Goal: Task Accomplishment & Management: Manage account settings

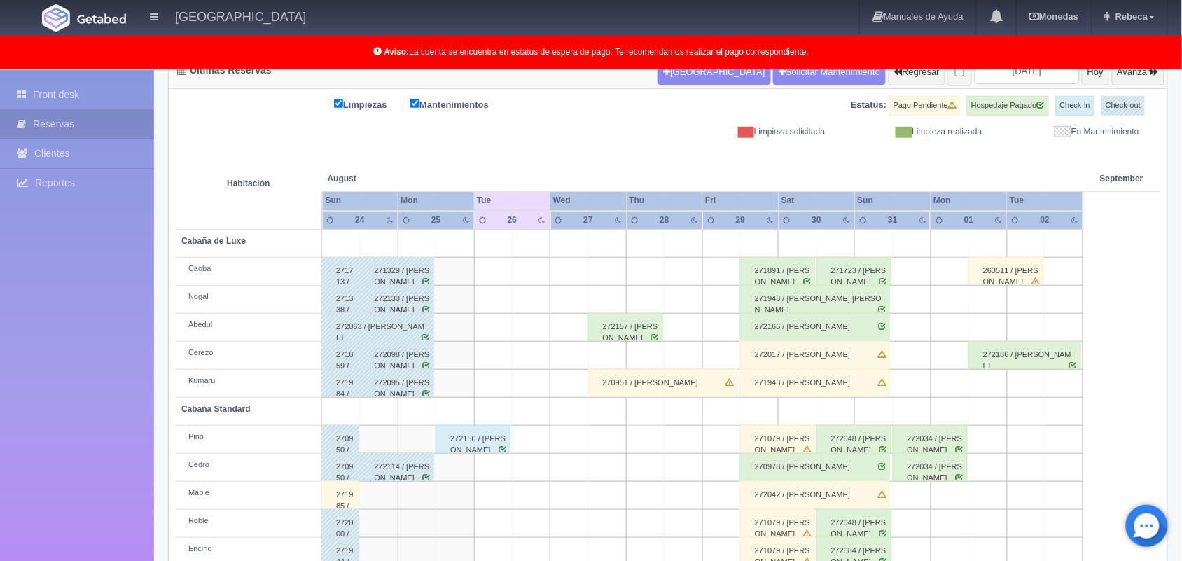
scroll to position [125, 0]
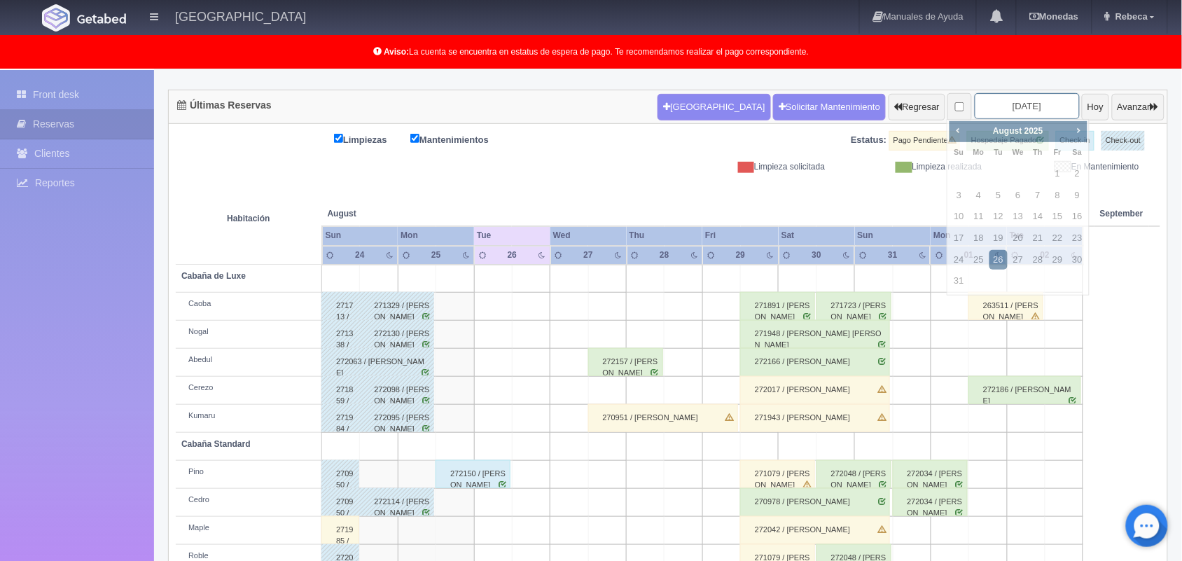
click at [1006, 109] on input "[DATE]" at bounding box center [1027, 106] width 105 height 26
click at [1079, 130] on span "Next" at bounding box center [1078, 130] width 11 height 11
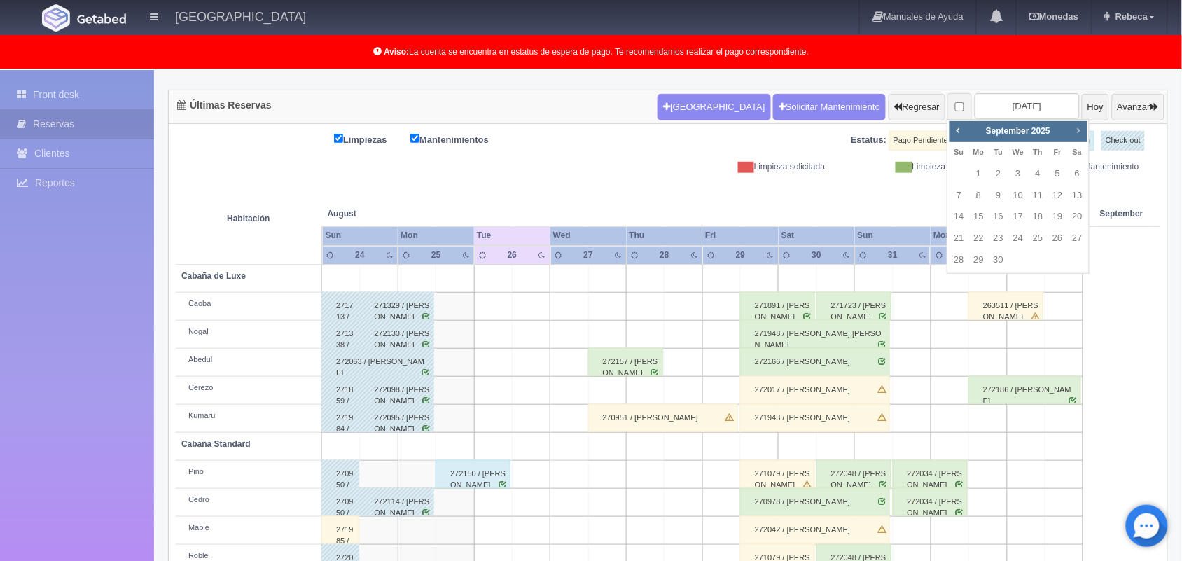
click at [1079, 130] on span "Next" at bounding box center [1078, 130] width 11 height 11
click at [1055, 237] on link "24" at bounding box center [1057, 238] width 18 height 20
type input "2025-10-24"
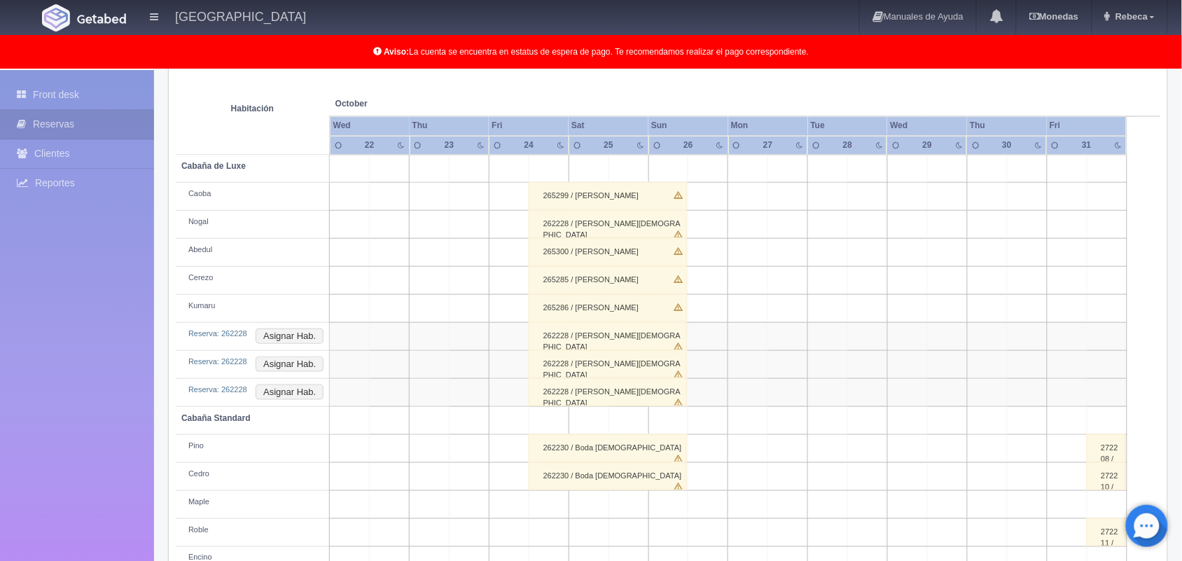
scroll to position [279, 0]
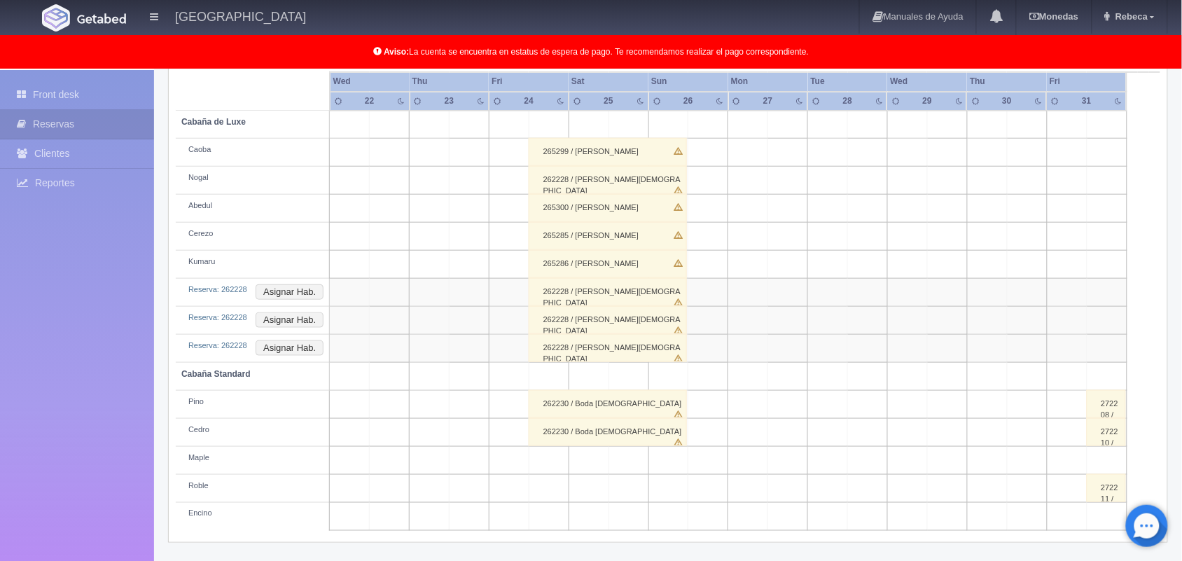
click at [572, 291] on div "262228 / Boda Christian" at bounding box center [608, 292] width 158 height 28
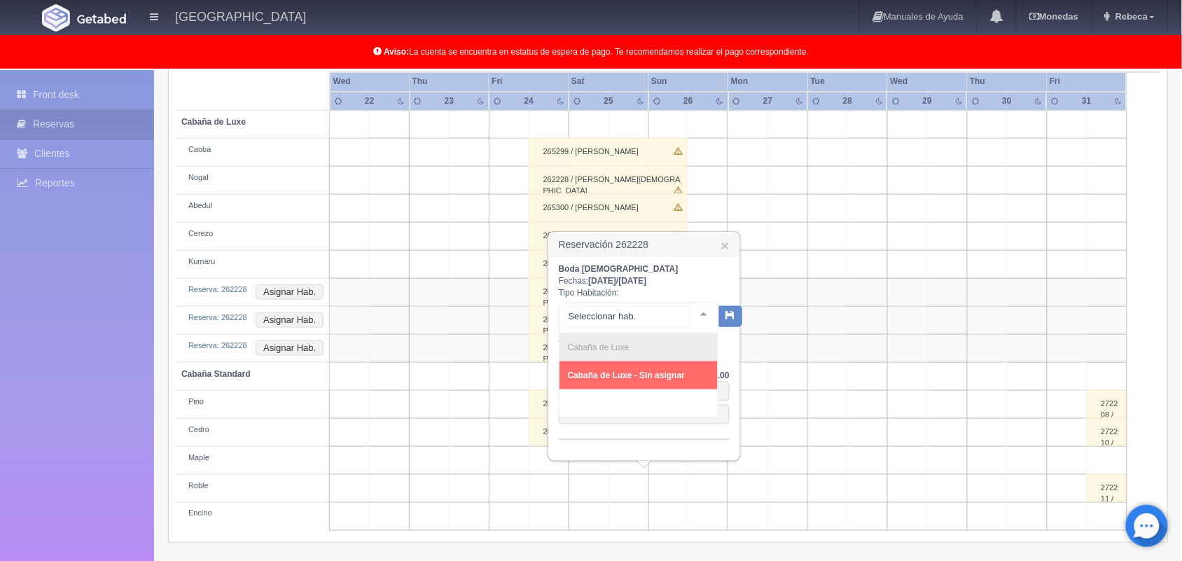
click at [690, 312] on div at bounding box center [704, 313] width 28 height 21
click at [684, 352] on li "Cabaña de Luxe" at bounding box center [639, 347] width 158 height 28
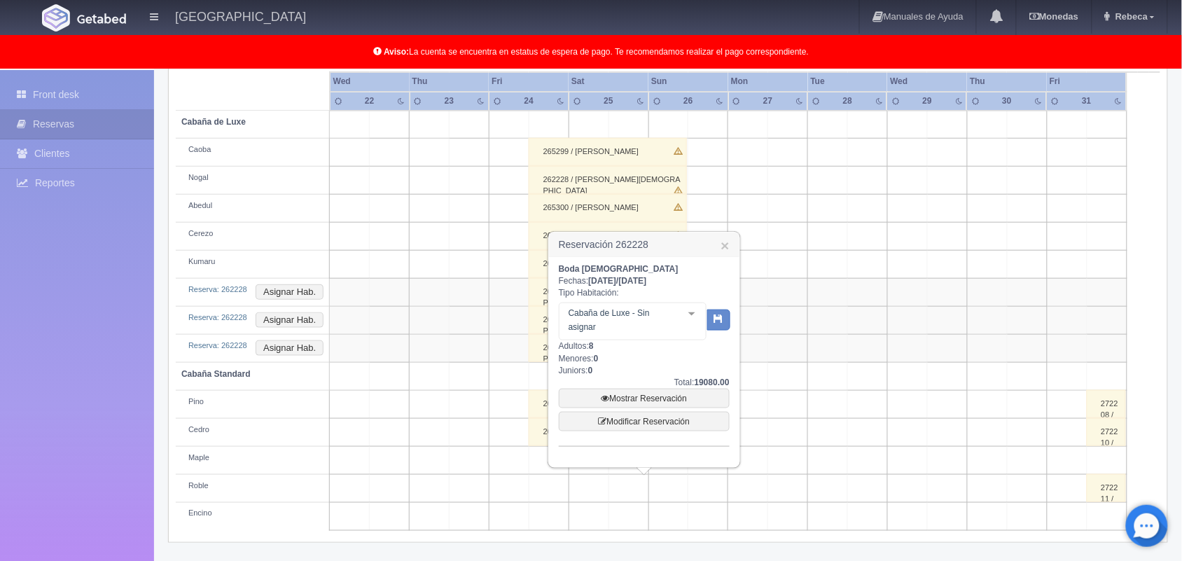
click at [722, 235] on h3 "Reservación 262228 ×" at bounding box center [644, 245] width 190 height 25
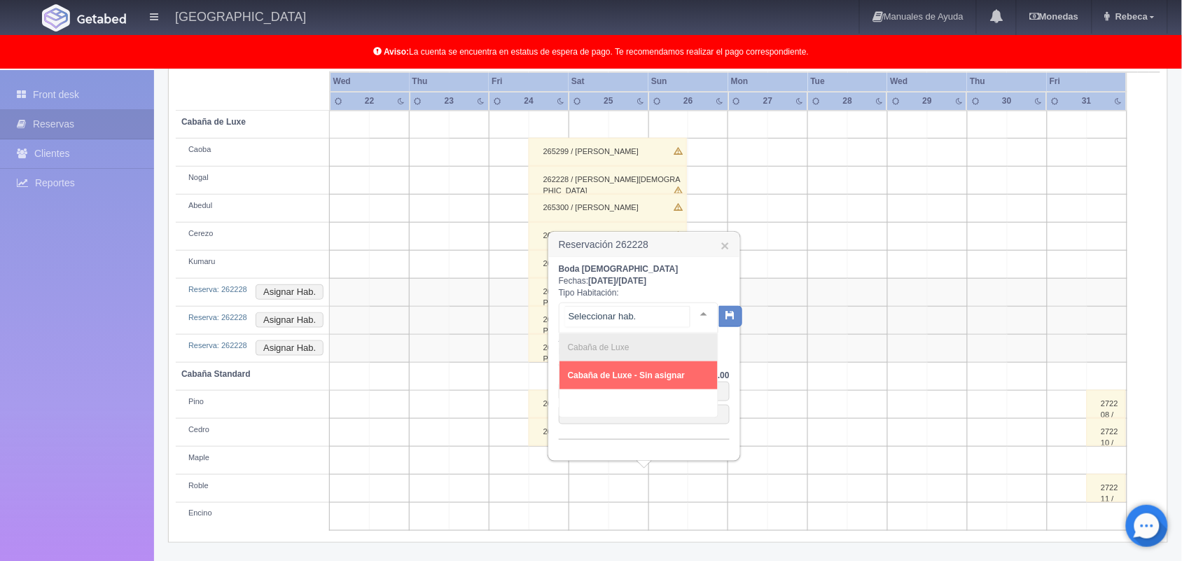
click at [673, 371] on span "Cabaña de Luxe - Sin asignar" at bounding box center [626, 375] width 117 height 10
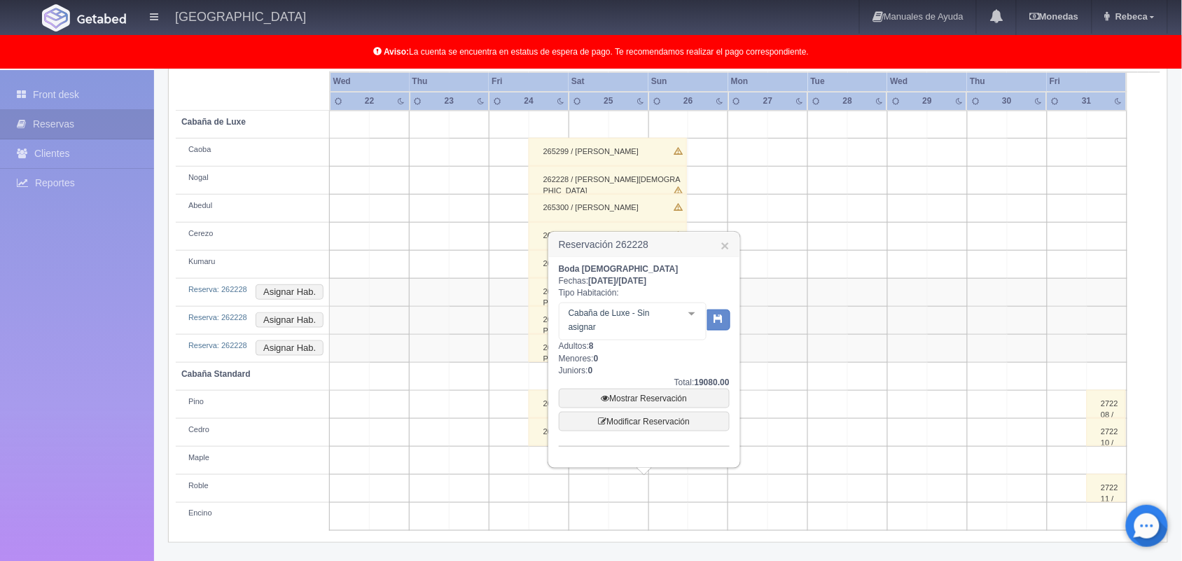
click at [673, 371] on div "Boda Christian Fechas: 2025-10-24 / 2025-10-26 Tipo Habitación: Cabaña de Luxe …" at bounding box center [644, 354] width 171 height 183
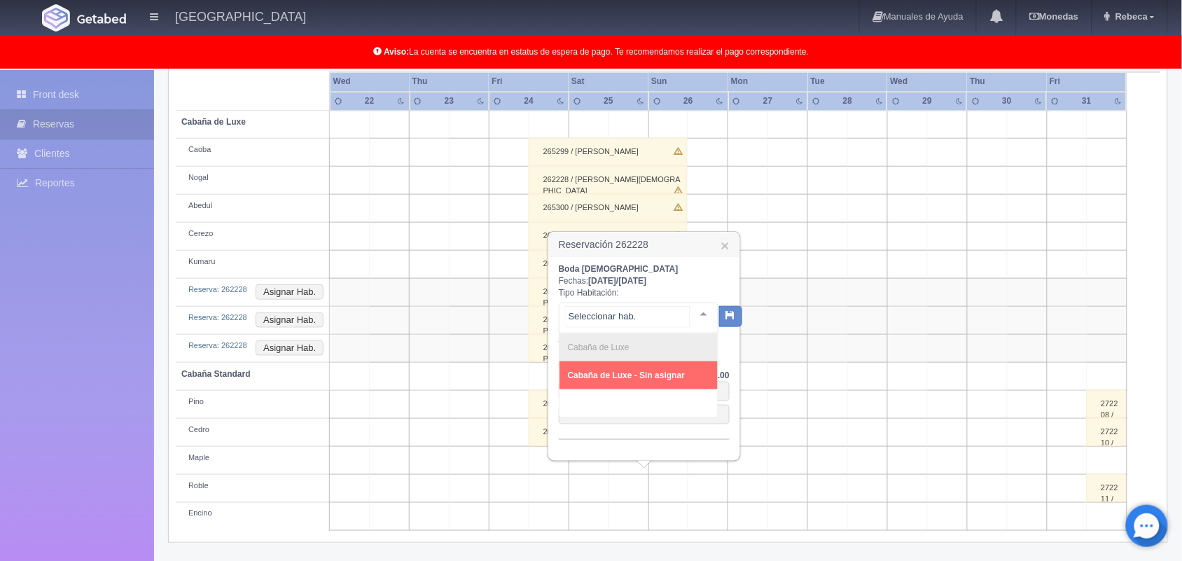
click at [692, 310] on div at bounding box center [704, 313] width 28 height 21
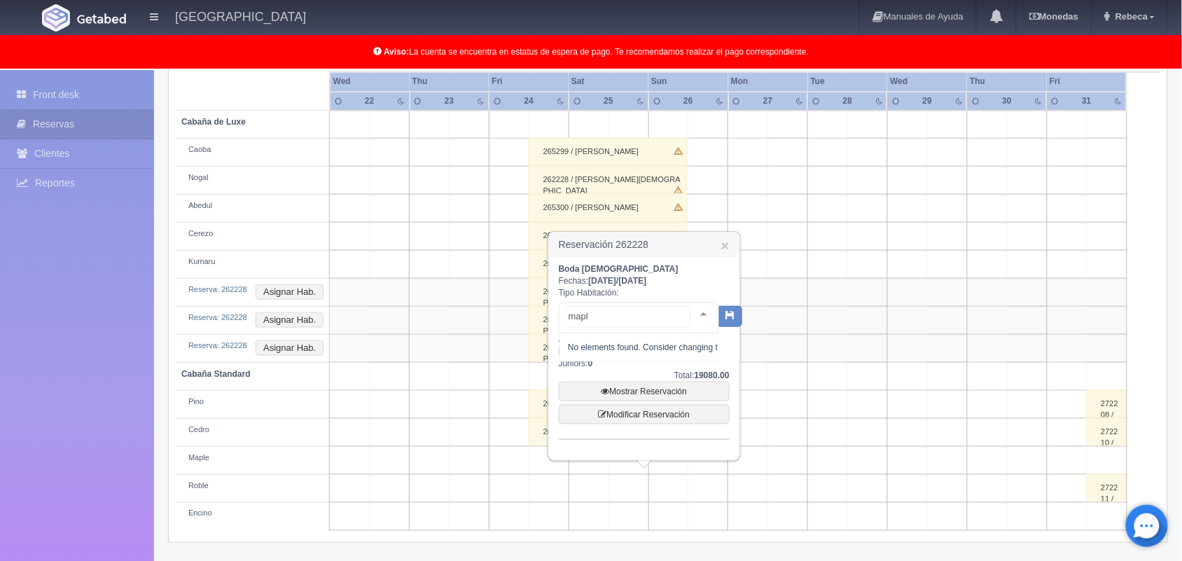
type input "maple"
click at [726, 319] on button "button" at bounding box center [718, 320] width 23 height 21
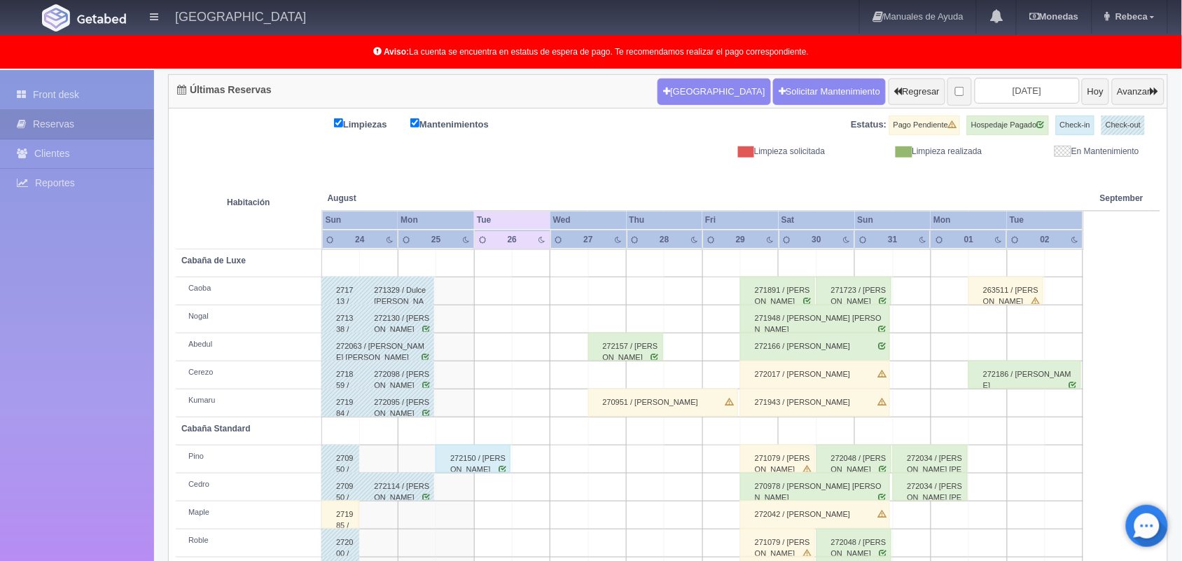
scroll to position [140, 0]
click at [1023, 88] on input "[DATE]" at bounding box center [1027, 91] width 105 height 26
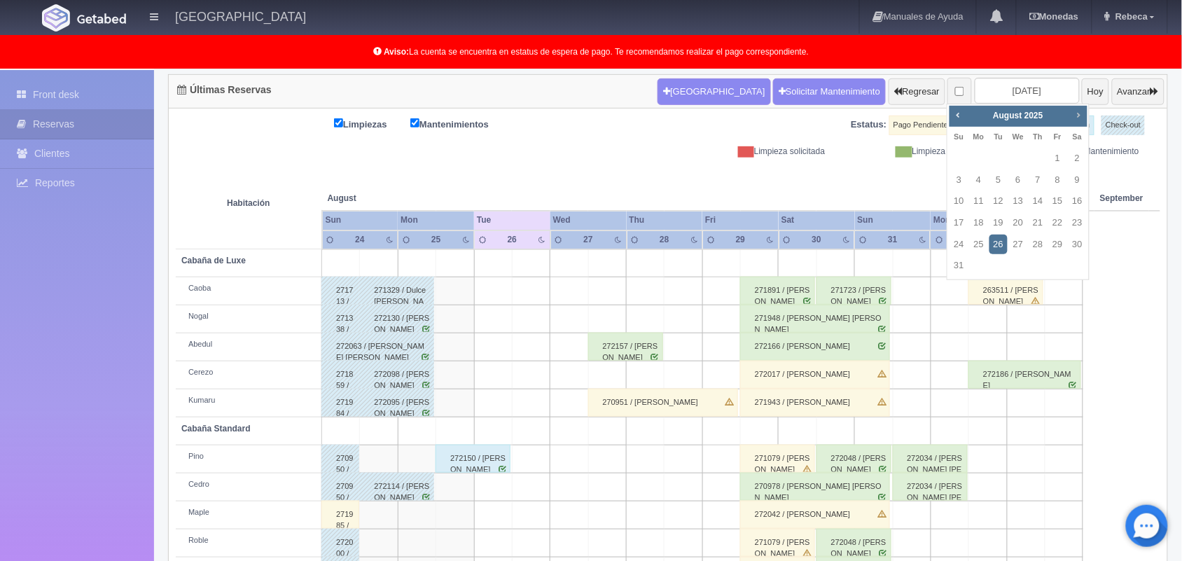
click at [1078, 112] on span "Next" at bounding box center [1078, 114] width 11 height 11
click at [1061, 222] on link "24" at bounding box center [1057, 223] width 18 height 20
type input "[DATE]"
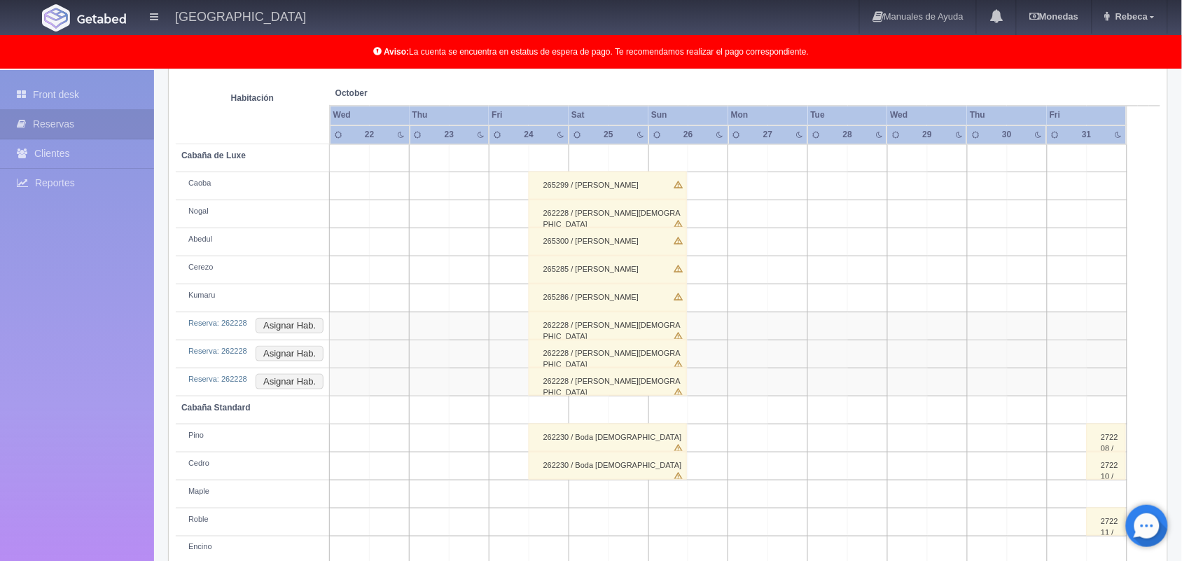
scroll to position [279, 0]
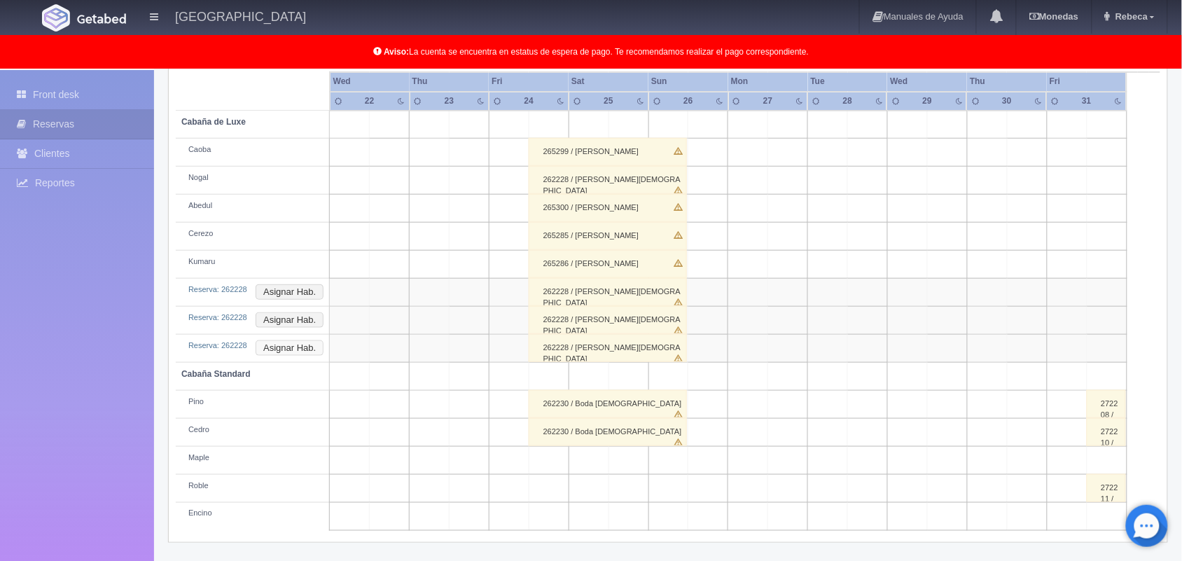
click at [298, 347] on button "Asignar Hab." at bounding box center [290, 347] width 68 height 15
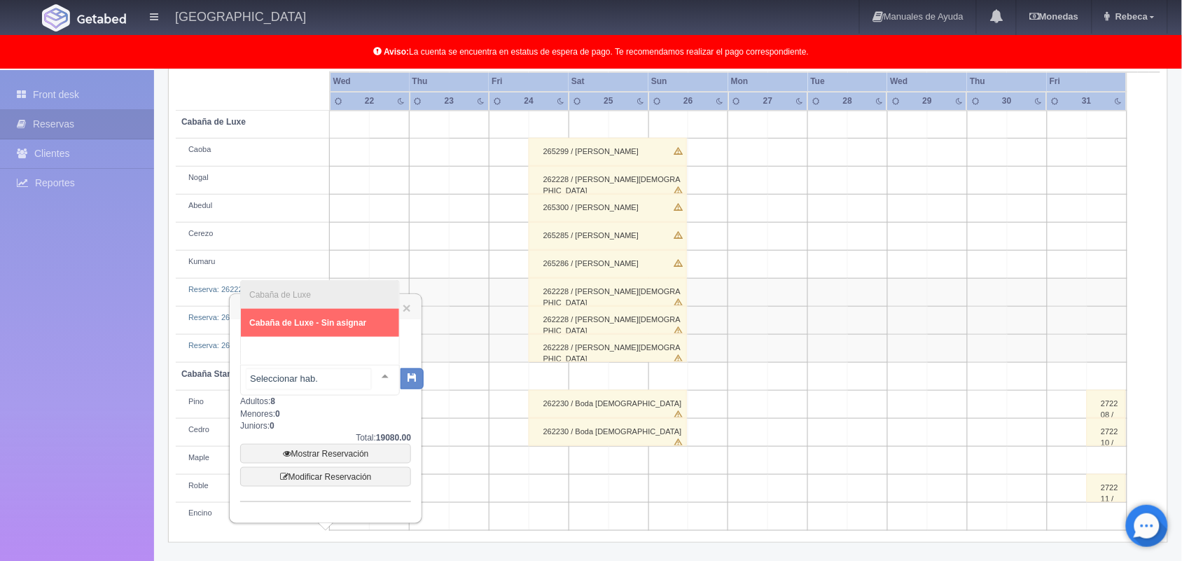
click at [371, 372] on div at bounding box center [385, 376] width 28 height 21
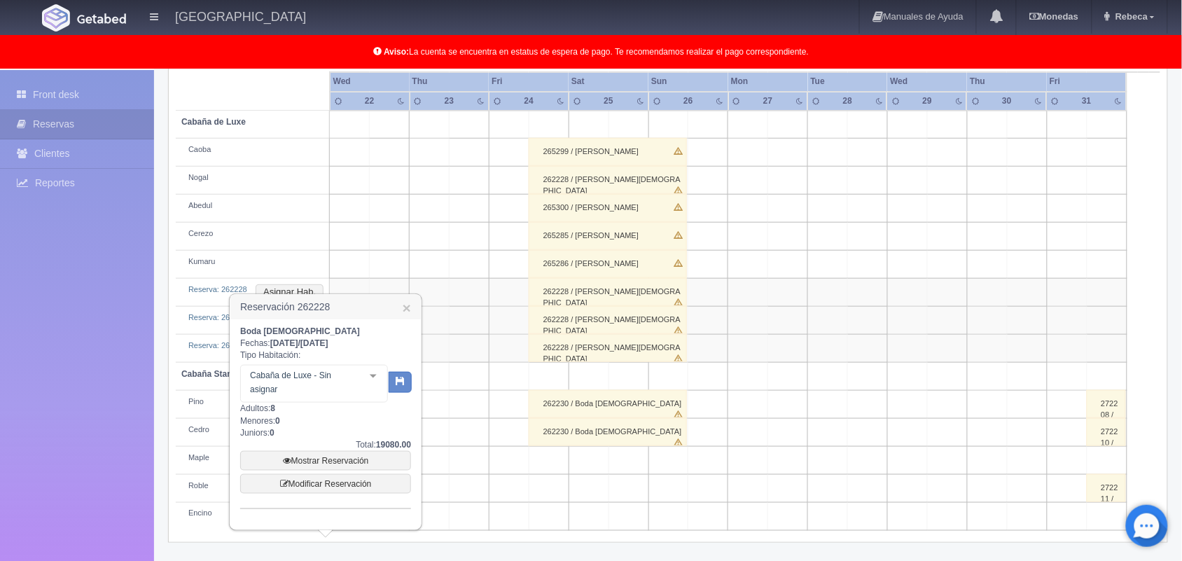
click at [604, 480] on td at bounding box center [589, 489] width 40 height 28
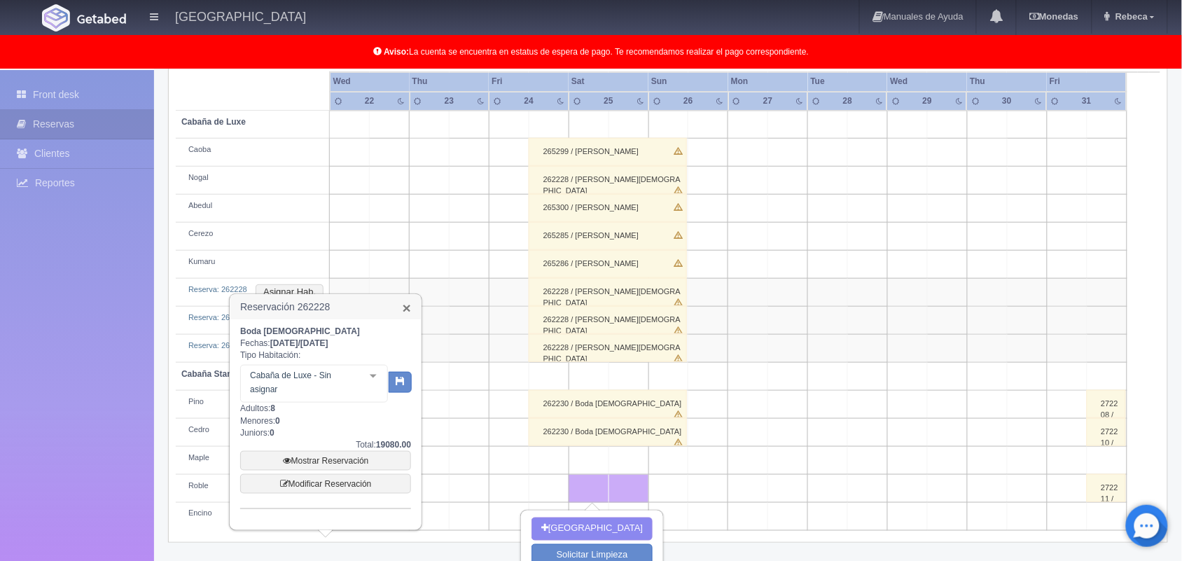
click at [403, 309] on link "×" at bounding box center [407, 307] width 8 height 15
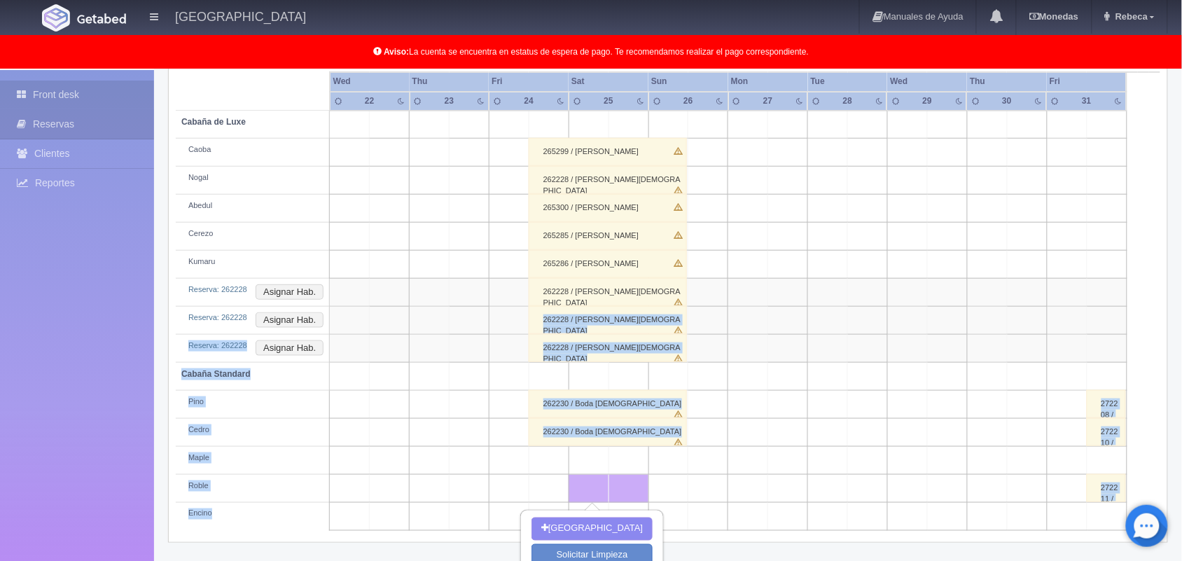
click at [111, 92] on link "Front desk" at bounding box center [77, 95] width 154 height 29
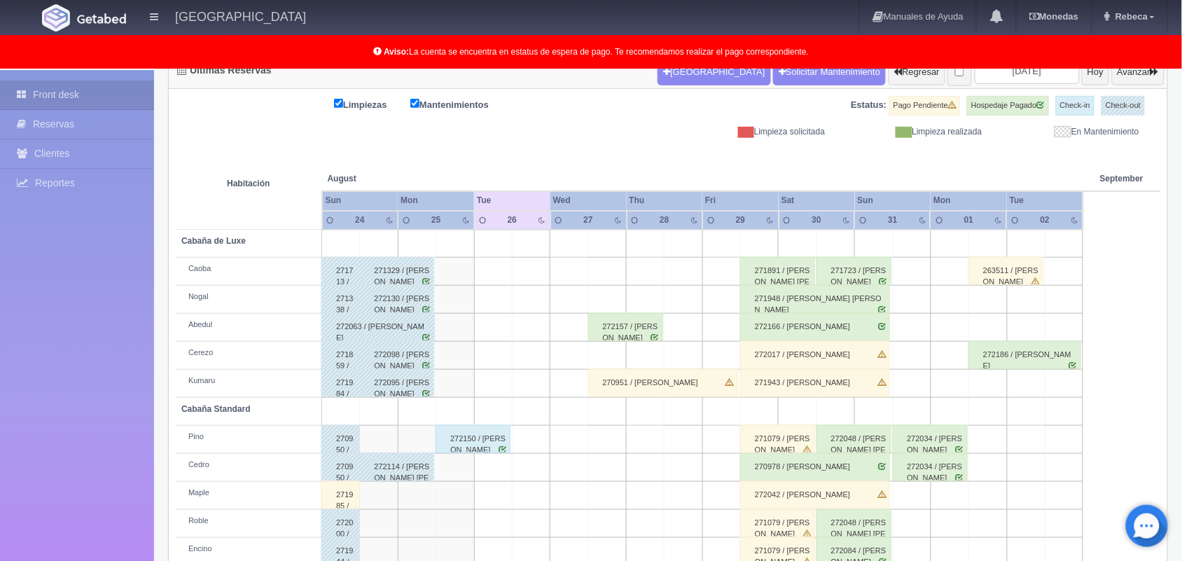
scroll to position [125, 0]
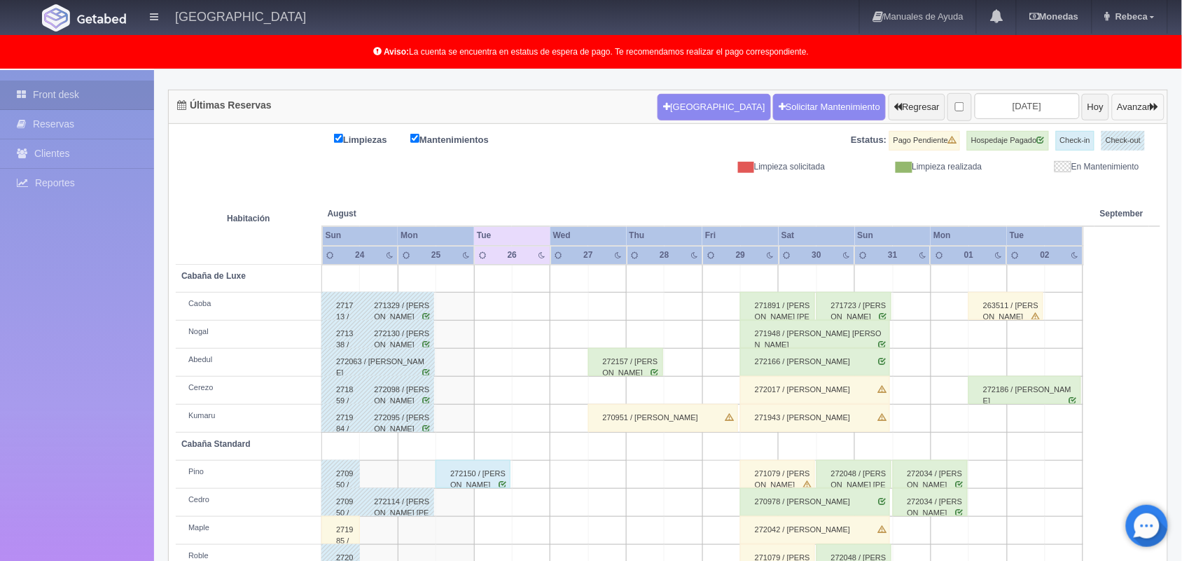
click at [1129, 112] on button "Avanzar" at bounding box center [1138, 107] width 53 height 27
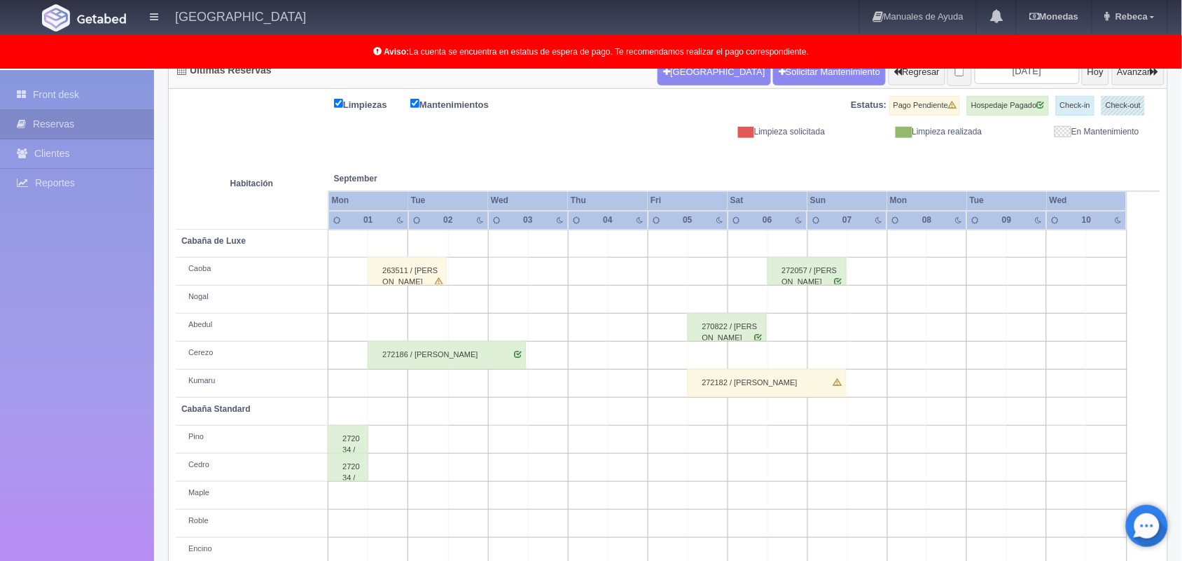
scroll to position [125, 0]
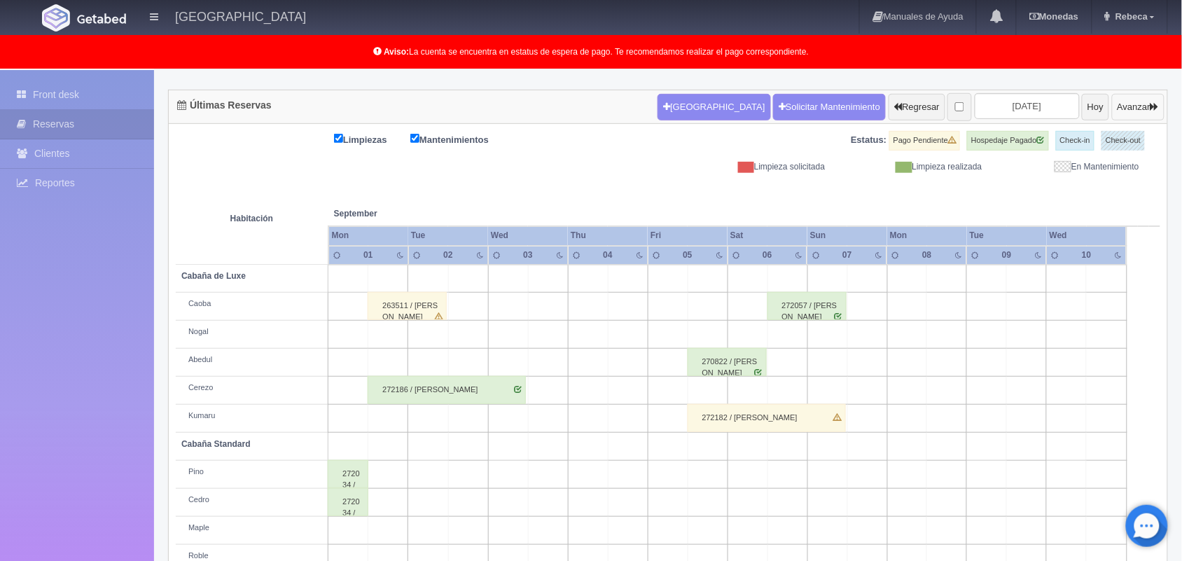
click at [1131, 106] on button "Avanzar" at bounding box center [1138, 107] width 53 height 27
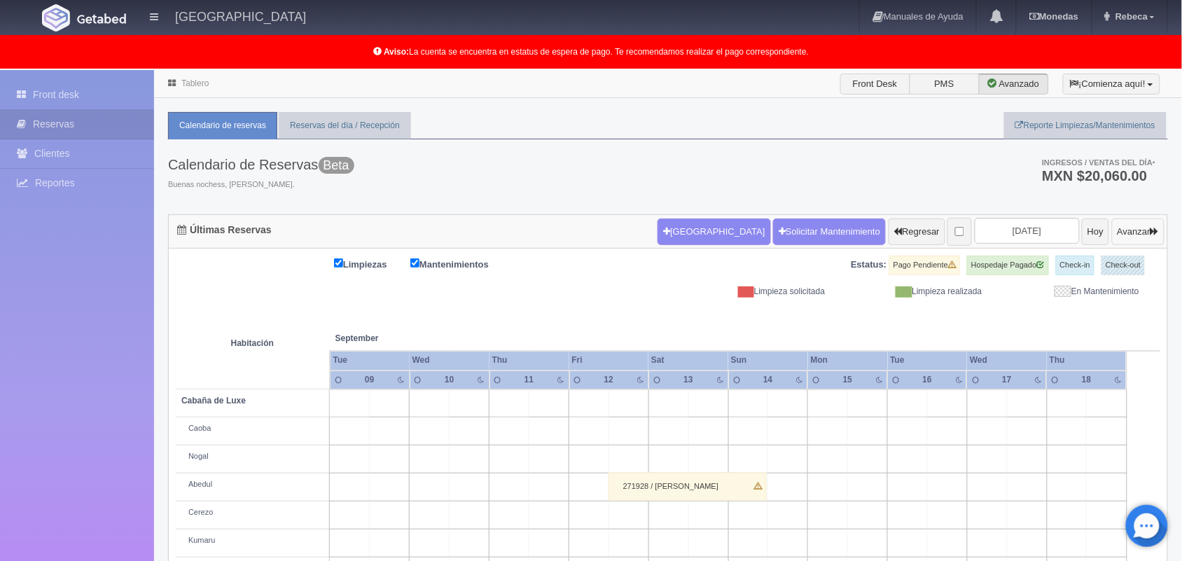
click at [1128, 233] on button "Avanzar" at bounding box center [1138, 231] width 53 height 27
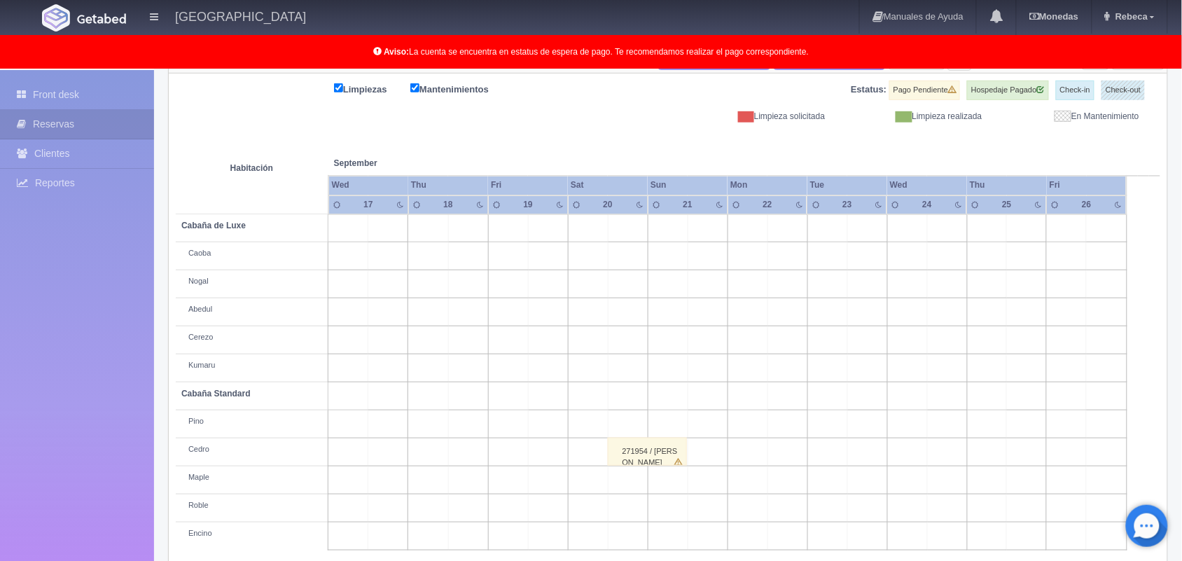
scroll to position [195, 0]
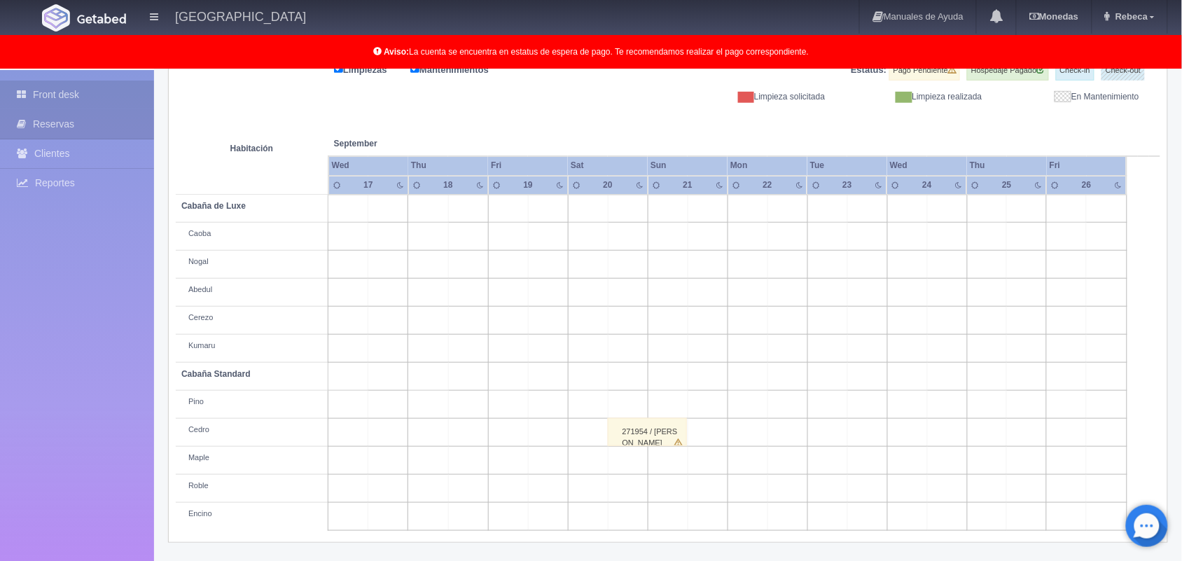
click at [88, 92] on link "Front desk" at bounding box center [77, 95] width 154 height 29
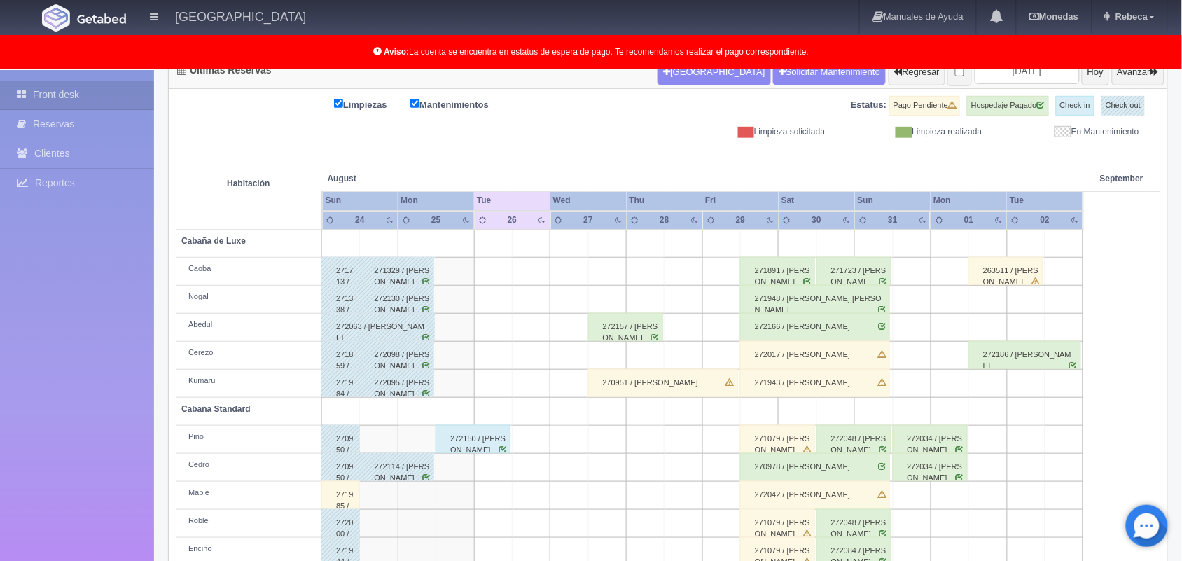
scroll to position [125, 0]
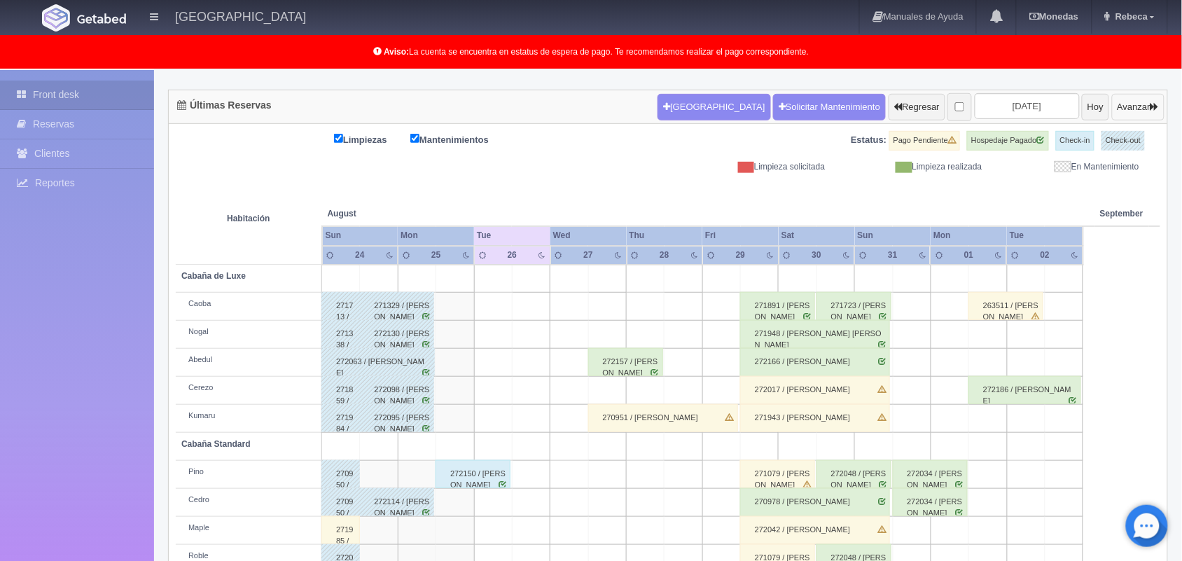
click at [1128, 104] on button "Avanzar" at bounding box center [1138, 107] width 53 height 27
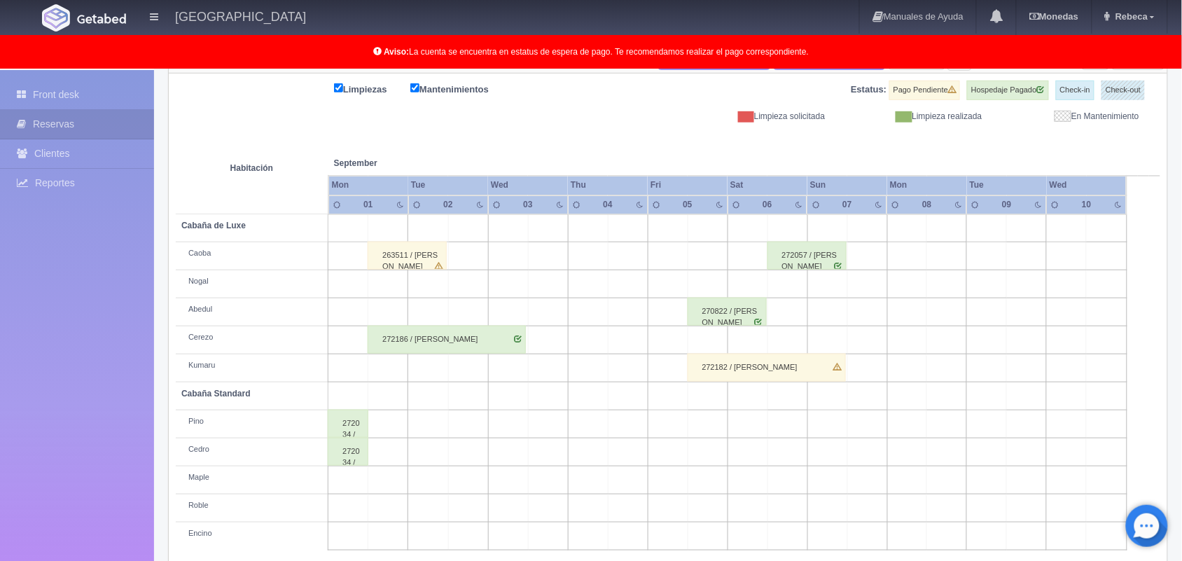
scroll to position [195, 0]
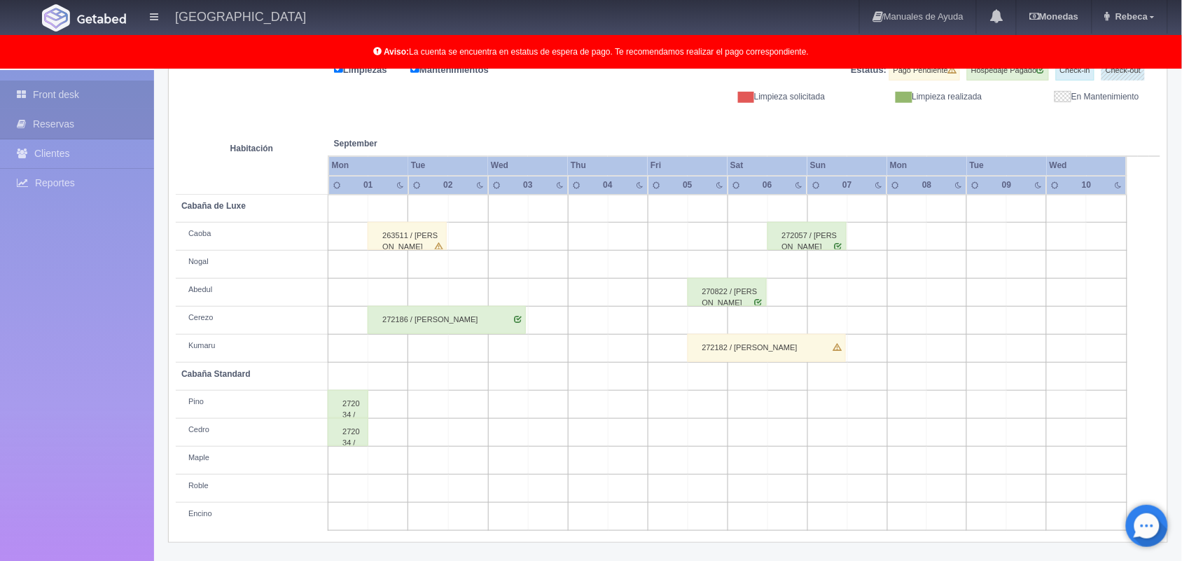
click at [105, 95] on link "Front desk" at bounding box center [77, 95] width 154 height 29
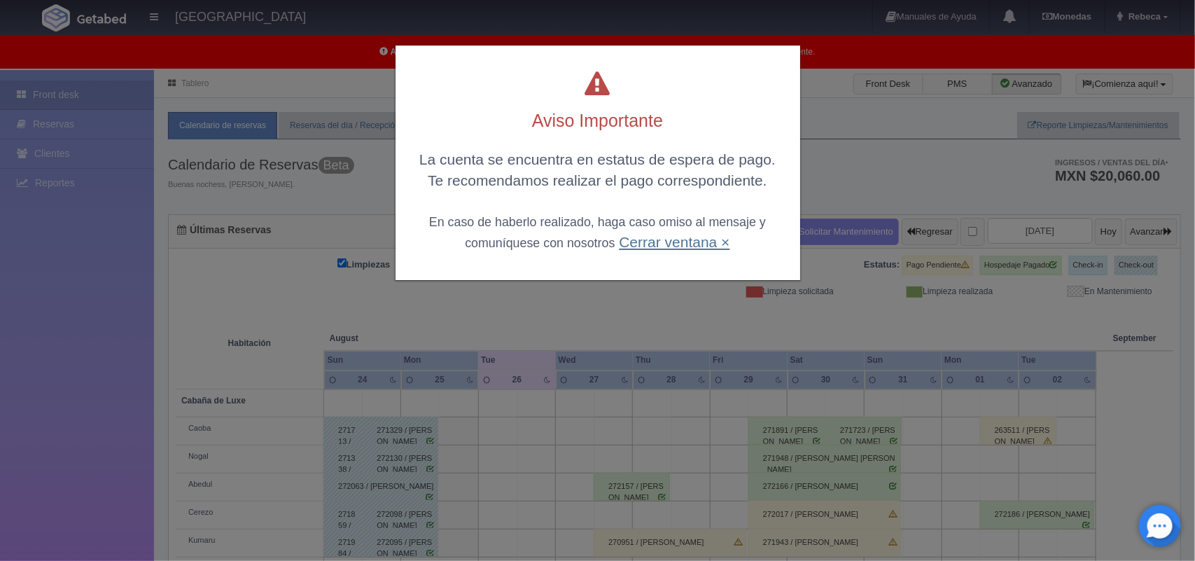
click at [674, 239] on link "Cerrar ventana ×" at bounding box center [674, 242] width 111 height 16
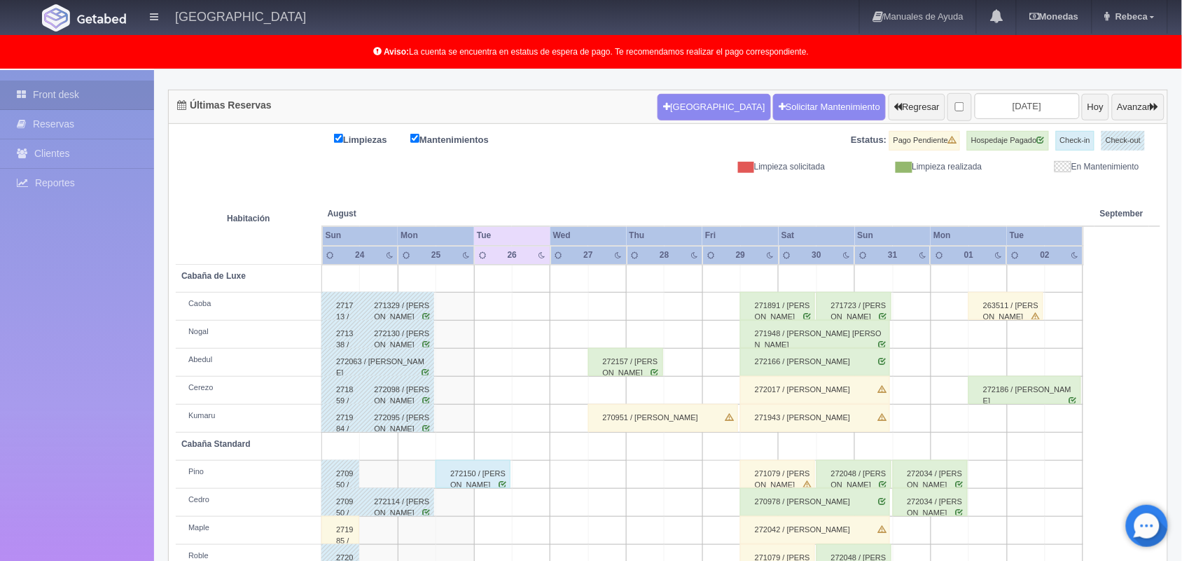
scroll to position [90, 0]
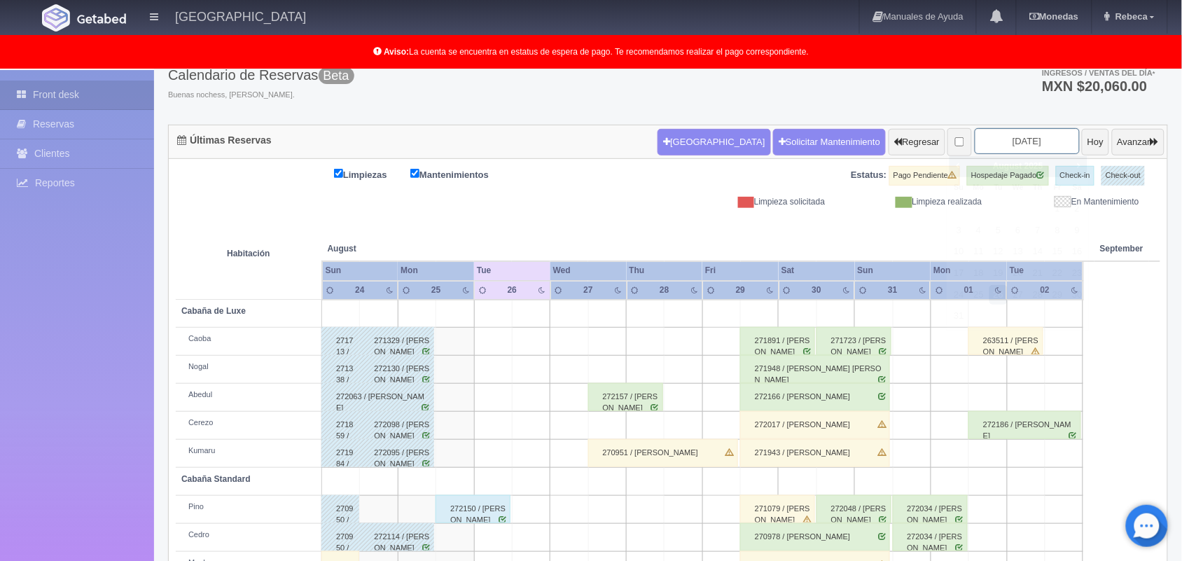
click at [1027, 140] on input "2025-08-26" at bounding box center [1027, 141] width 105 height 26
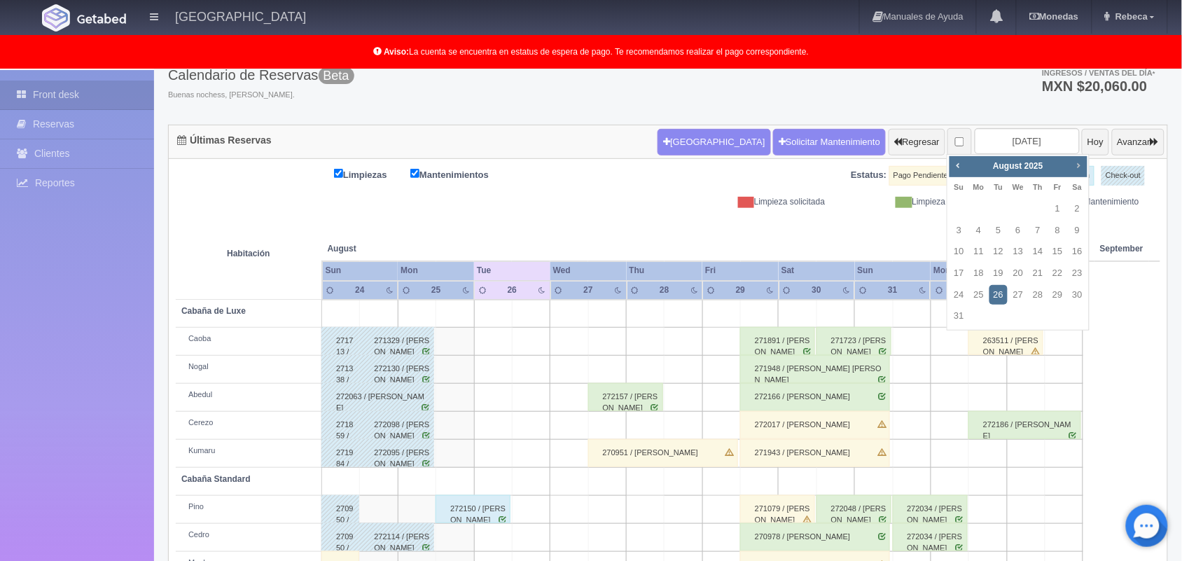
click at [1079, 163] on span "Next" at bounding box center [1078, 165] width 11 height 11
click at [1058, 291] on link "31" at bounding box center [1057, 295] width 18 height 20
type input "[DATE]"
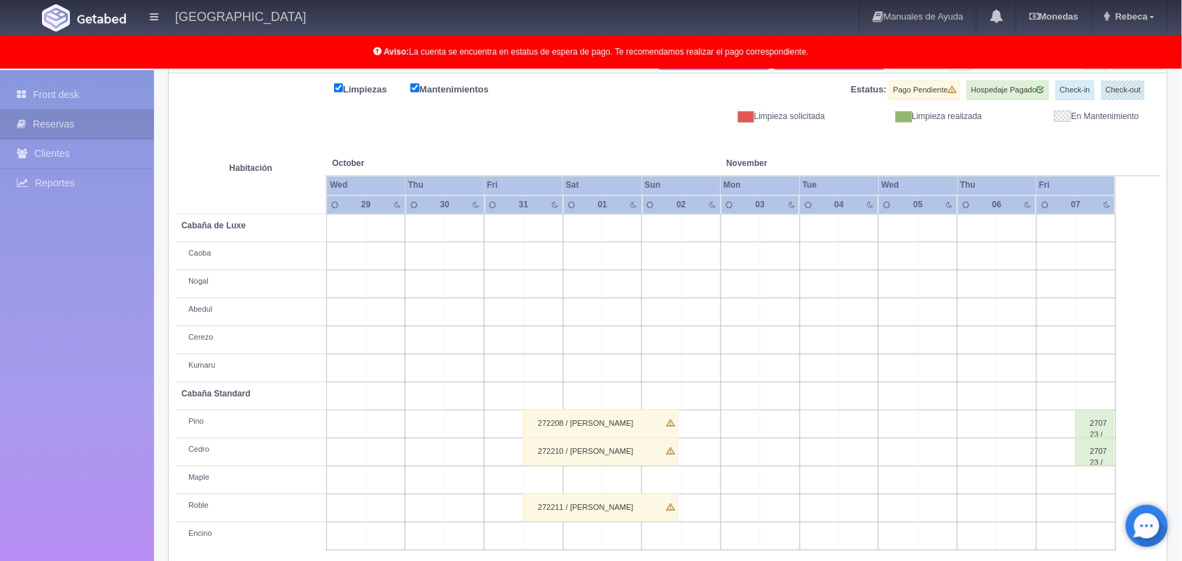
scroll to position [195, 0]
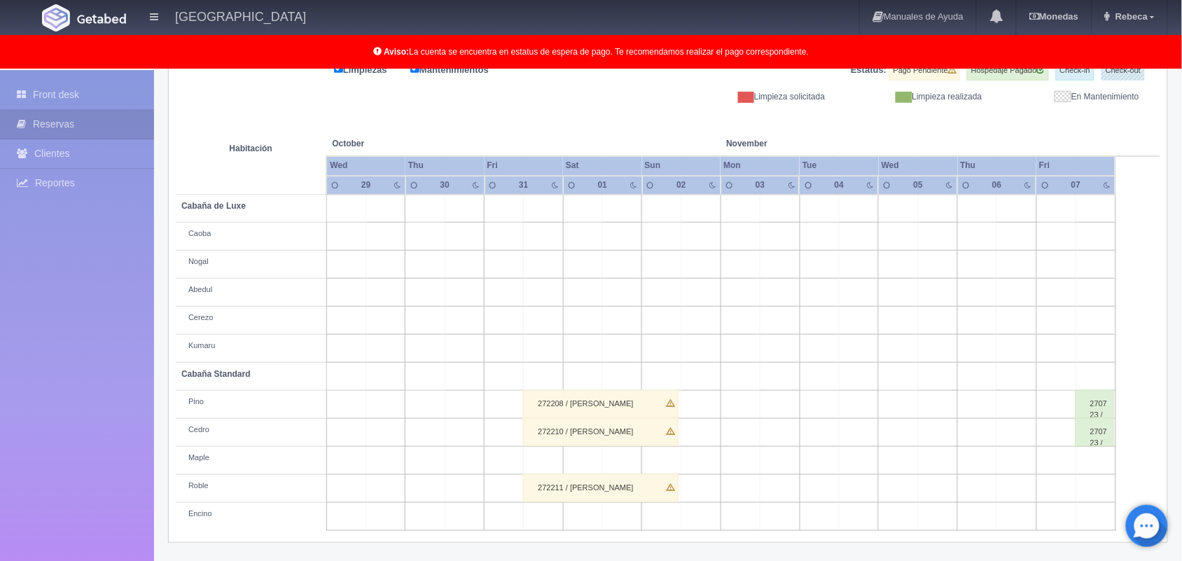
click at [641, 405] on div "272208 / Bertha Alicia Mateos" at bounding box center [600, 404] width 155 height 28
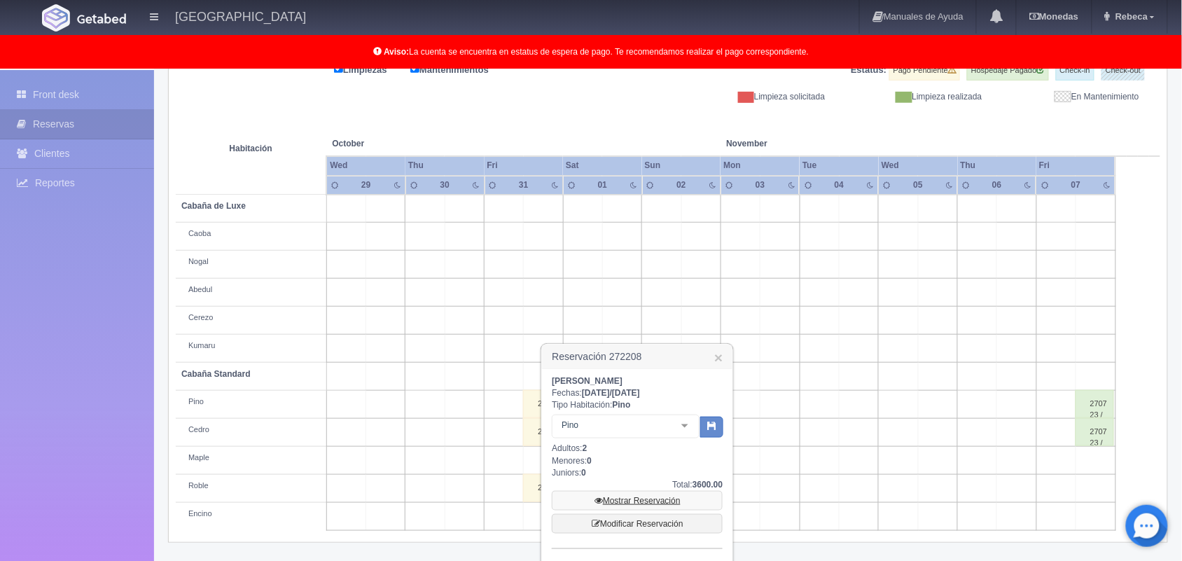
click at [680, 499] on link "Mostrar Reservación" at bounding box center [637, 501] width 171 height 20
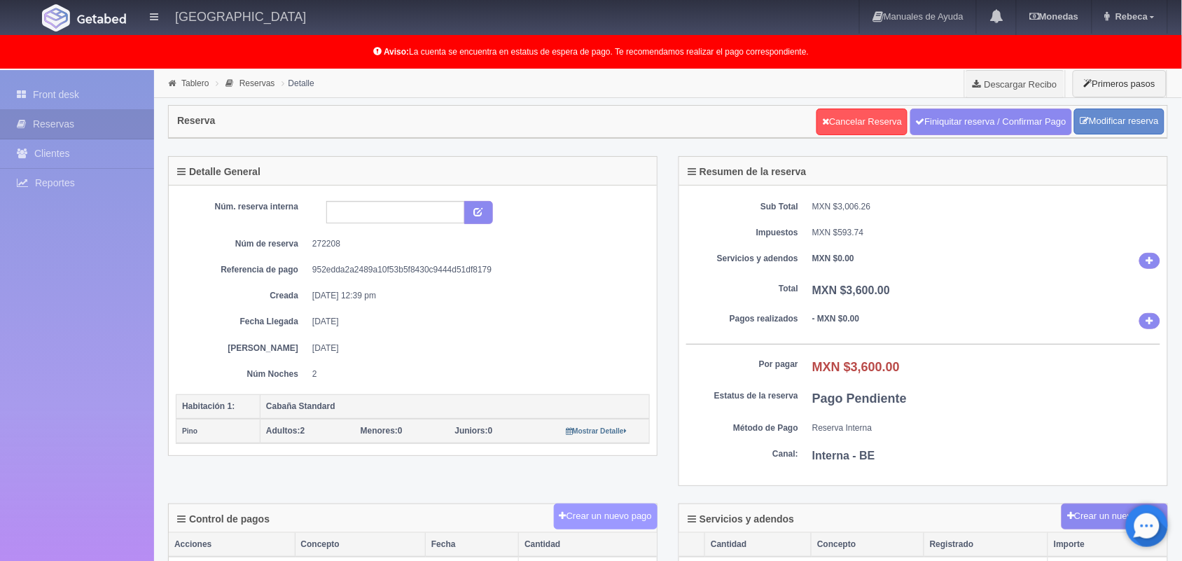
click at [604, 515] on button "Crear un nuevo pago" at bounding box center [606, 517] width 104 height 26
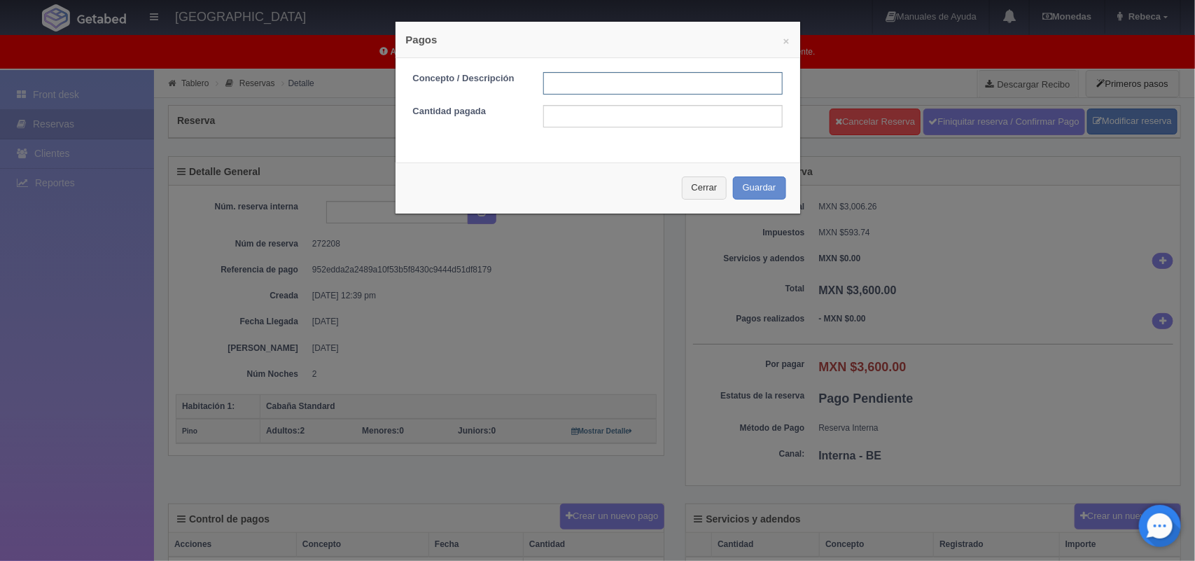
click at [562, 84] on input "text" at bounding box center [663, 83] width 240 height 22
type input "Pago transferencia"
click at [597, 117] on input "text" at bounding box center [663, 116] width 240 height 22
type input "3600.00"
click at [746, 181] on button "Guardar" at bounding box center [759, 187] width 53 height 23
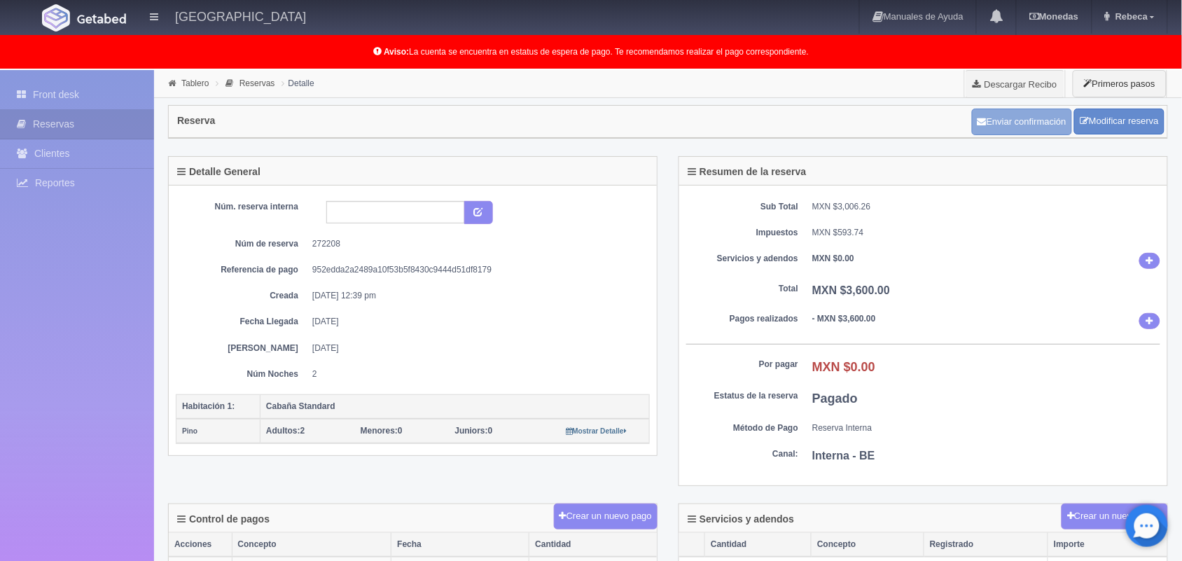
click at [1028, 119] on button "Enviar confirmación" at bounding box center [1022, 122] width 100 height 27
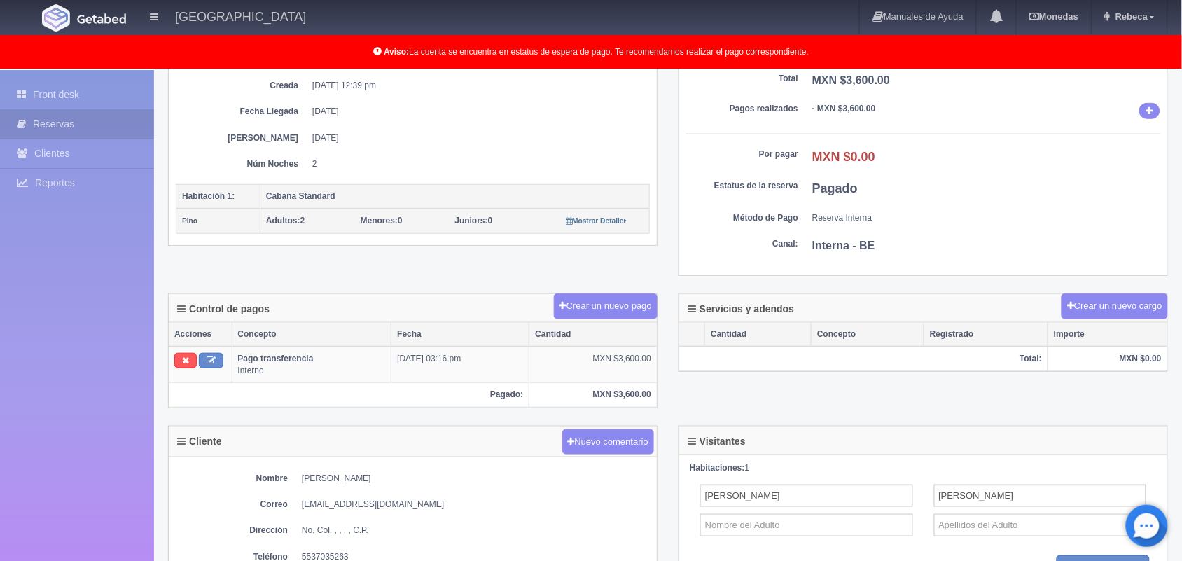
scroll to position [245, 0]
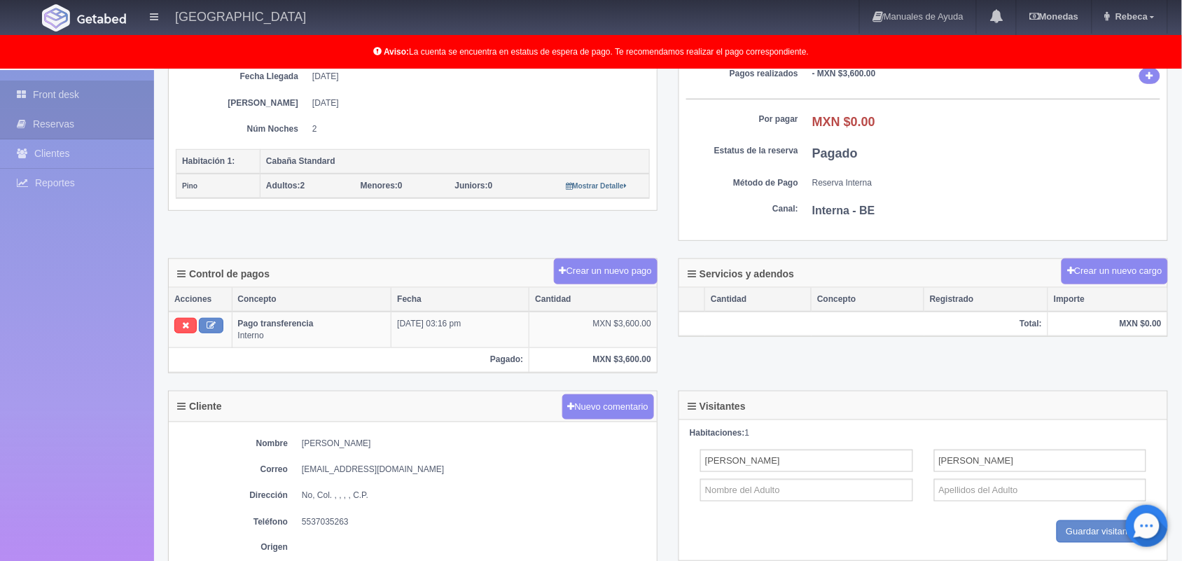
click at [120, 86] on link "Front desk" at bounding box center [77, 95] width 154 height 29
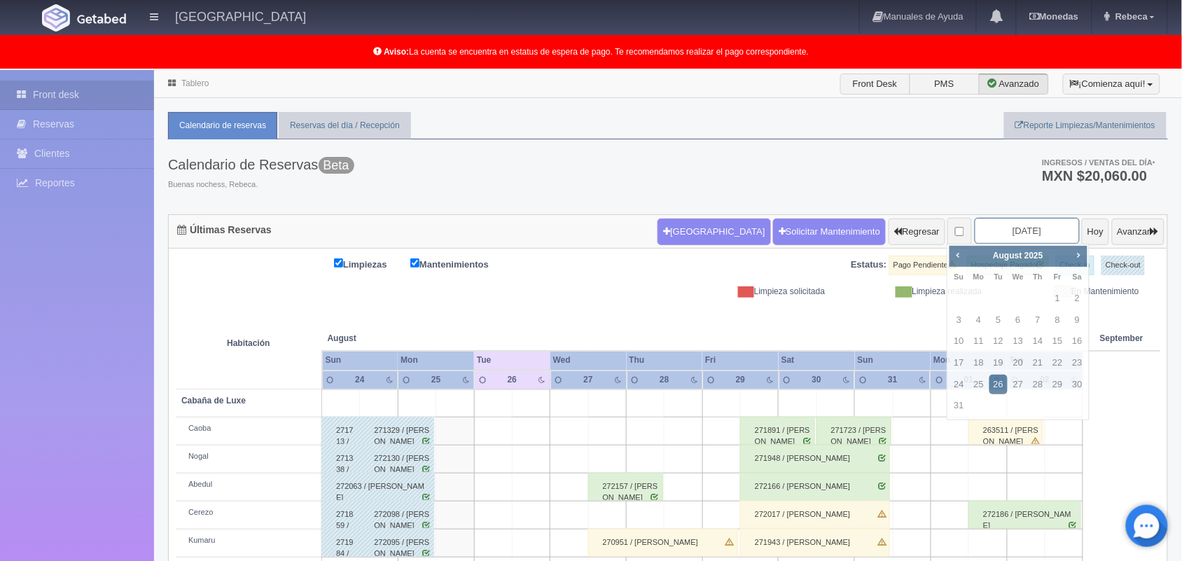
click at [1005, 233] on input "[DATE]" at bounding box center [1027, 231] width 105 height 26
click at [1076, 254] on span "Next" at bounding box center [1078, 254] width 11 height 11
click at [1059, 382] on link "31" at bounding box center [1057, 385] width 18 height 20
type input "[DATE]"
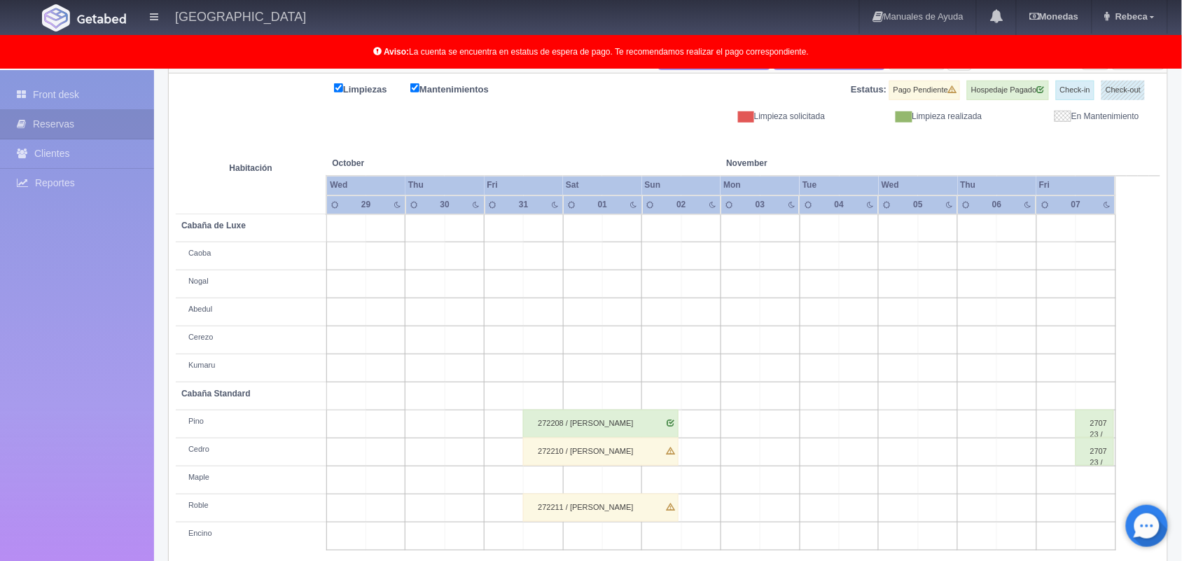
scroll to position [195, 0]
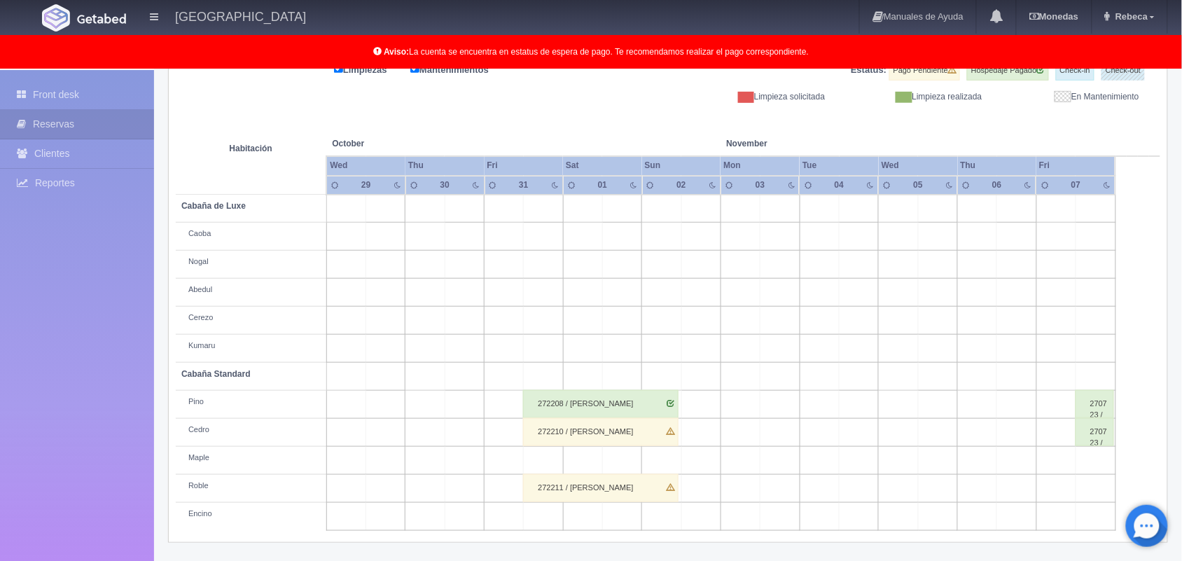
click at [652, 425] on div "272210 / Alejandro Mateos" at bounding box center [600, 432] width 155 height 28
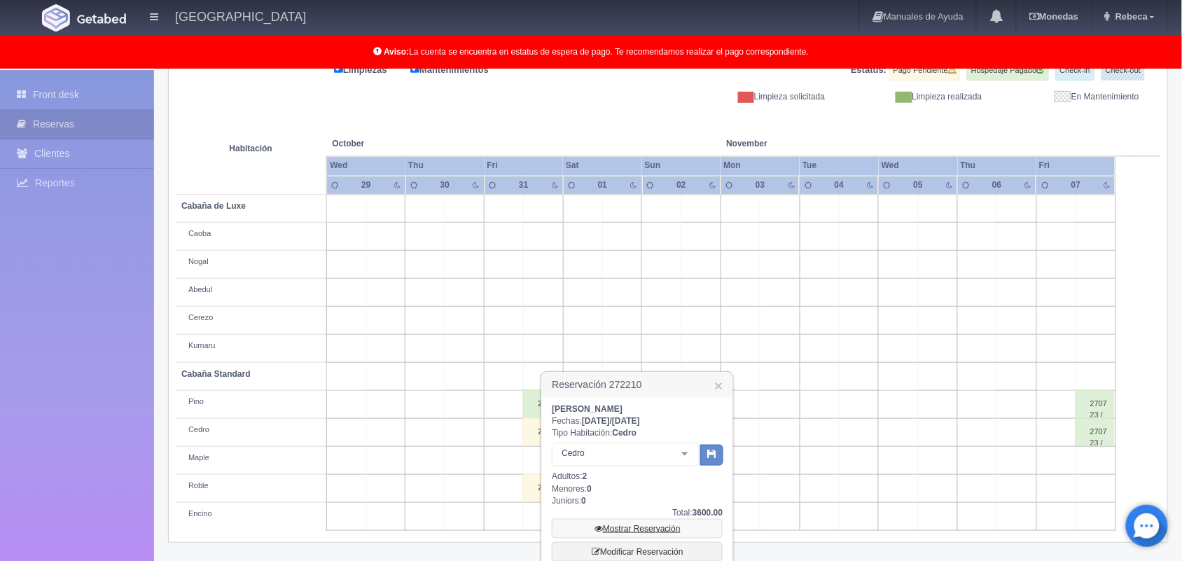
click at [684, 529] on link "Mostrar Reservación" at bounding box center [637, 529] width 171 height 20
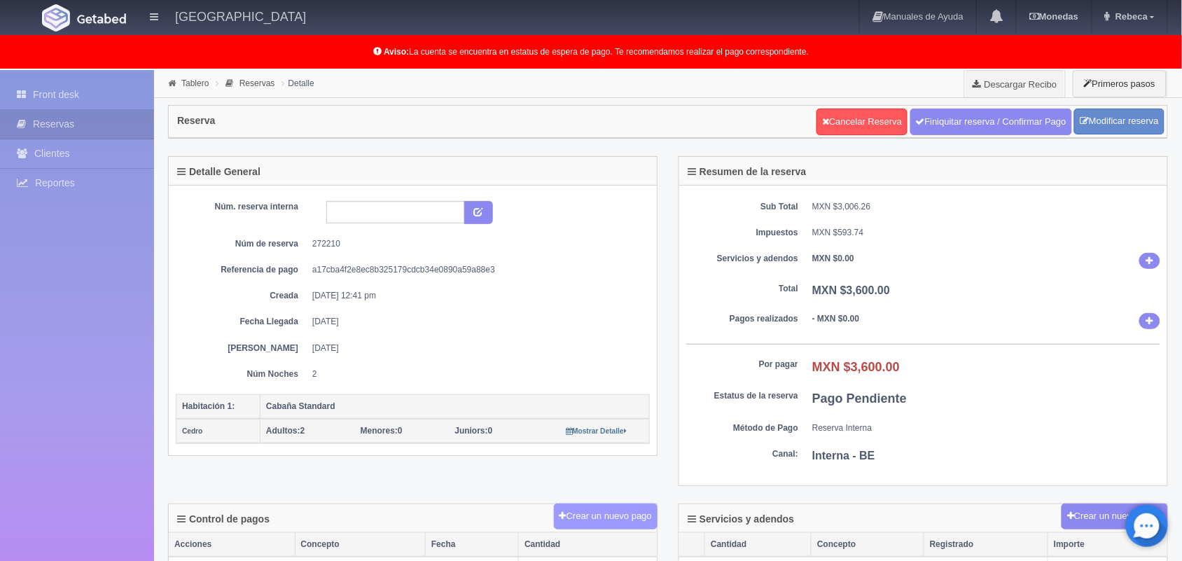
click at [607, 519] on button "Crear un nuevo pago" at bounding box center [606, 517] width 104 height 26
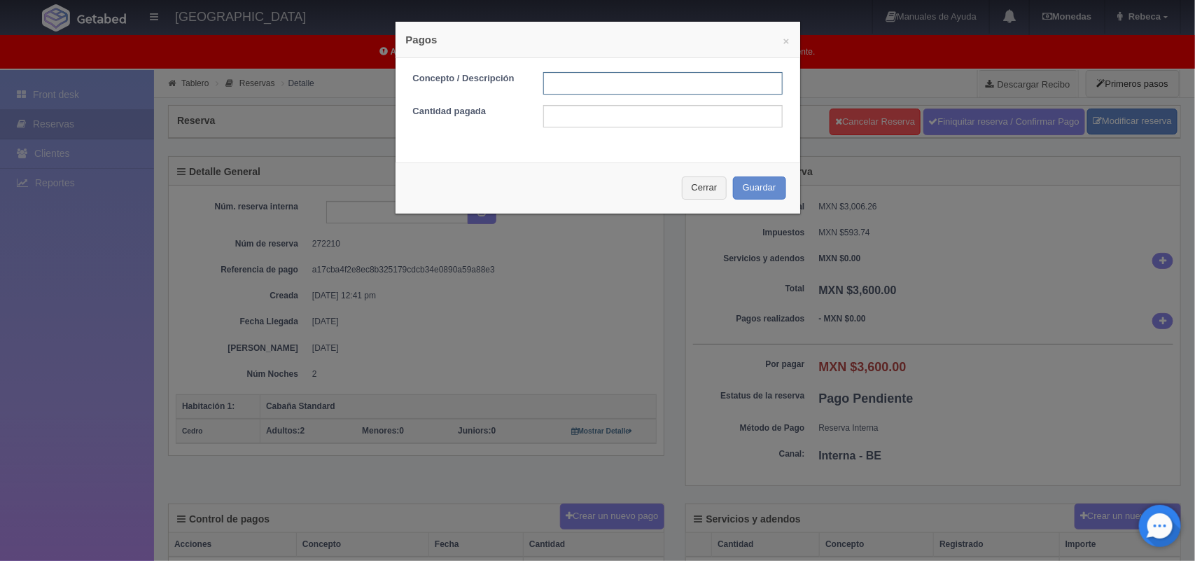
click at [587, 85] on input "text" at bounding box center [663, 83] width 240 height 22
type input "Pago transferencia"
click at [632, 120] on input "text" at bounding box center [663, 116] width 240 height 22
type input "3600.00"
click at [754, 190] on button "Guardar" at bounding box center [759, 187] width 53 height 23
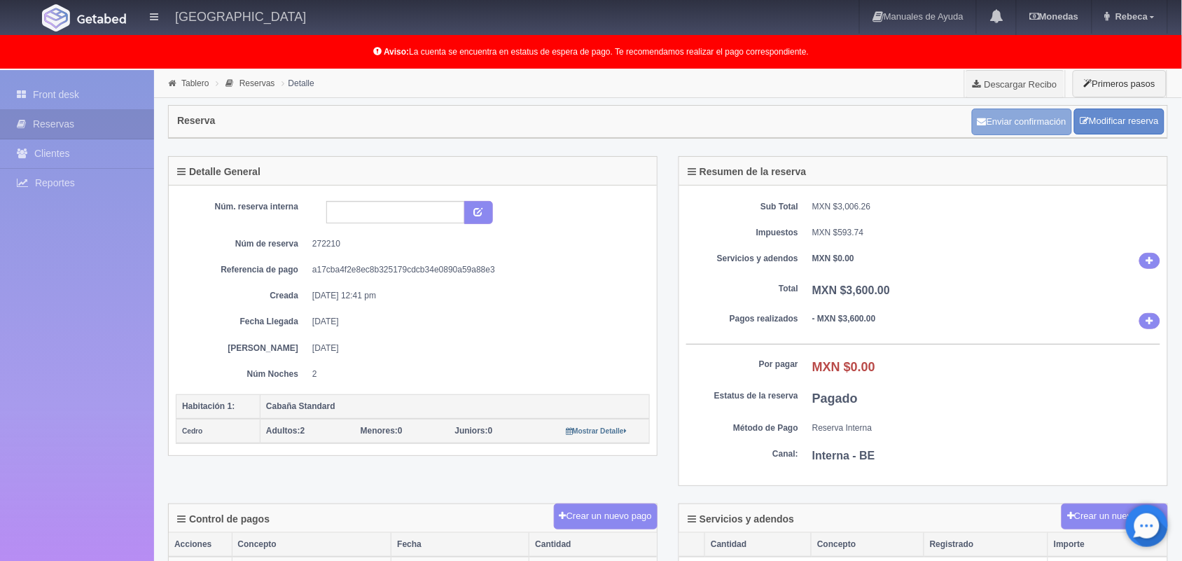
click at [1025, 120] on button "Enviar confirmación" at bounding box center [1022, 122] width 100 height 27
click at [107, 84] on link "Front desk" at bounding box center [77, 95] width 154 height 29
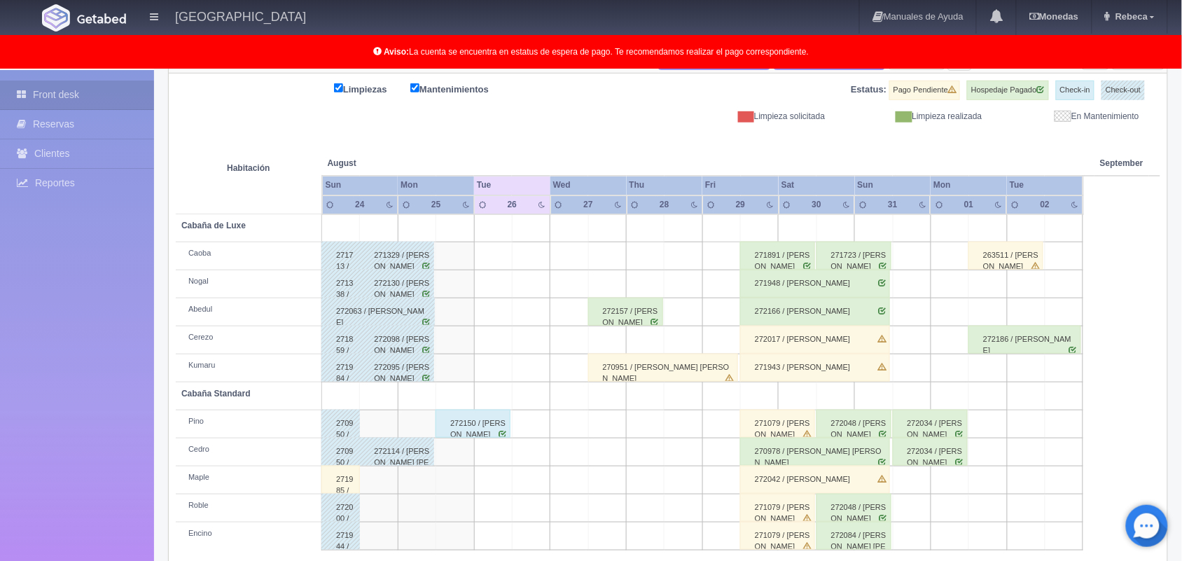
scroll to position [195, 0]
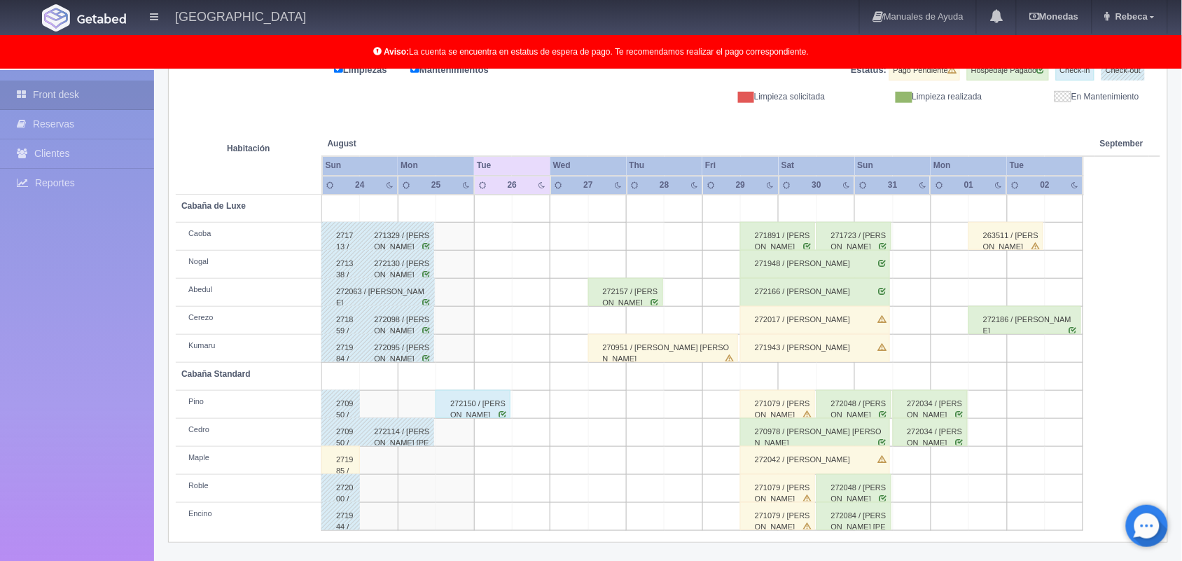
click at [607, 315] on td at bounding box center [607, 321] width 38 height 28
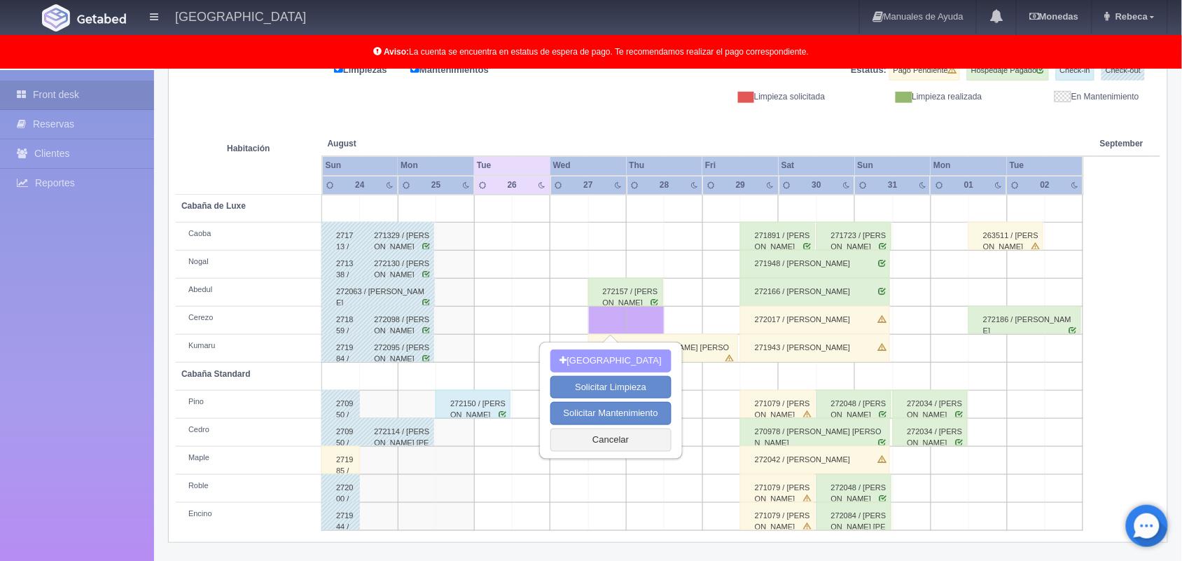
click at [608, 354] on button "[GEOGRAPHIC_DATA]" at bounding box center [610, 360] width 121 height 23
type input "27-08-2025"
type input "28-08-2025"
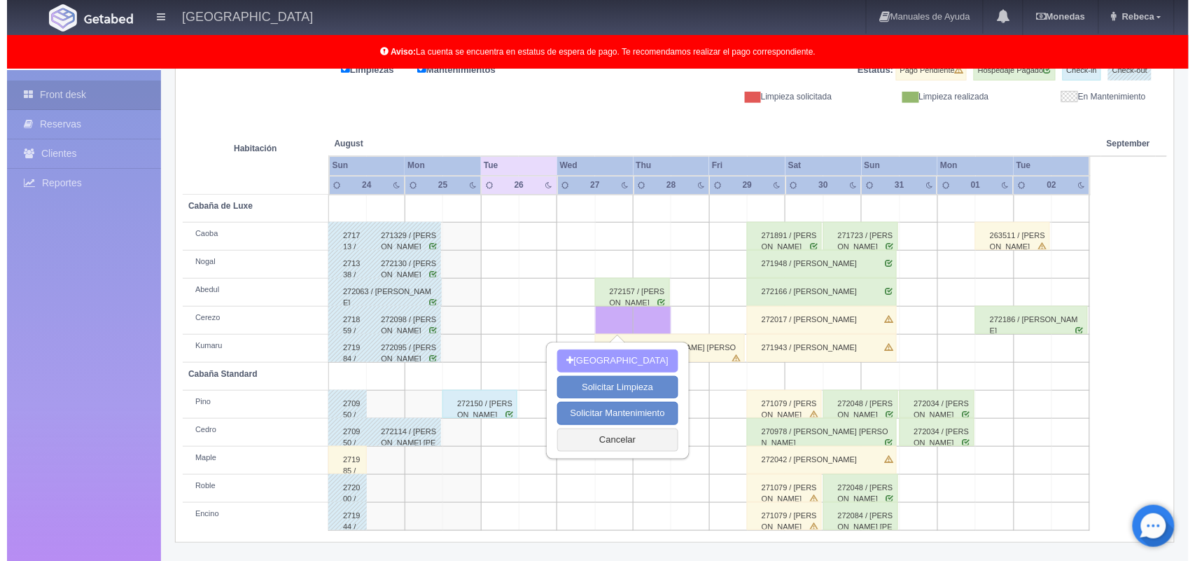
scroll to position [194, 0]
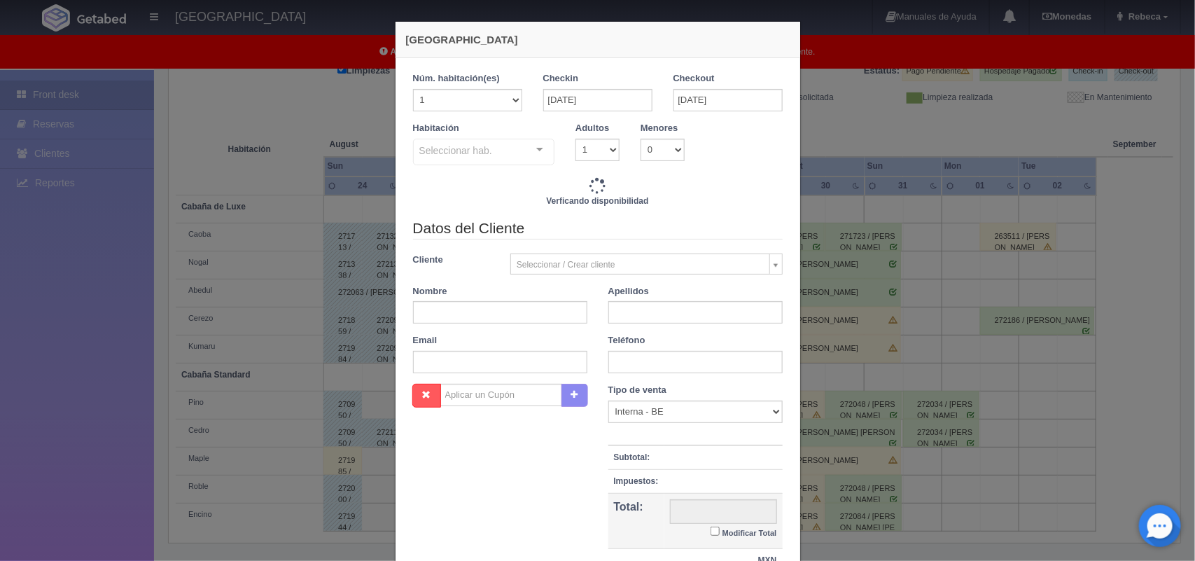
checkbox input "false"
type input "1500.00"
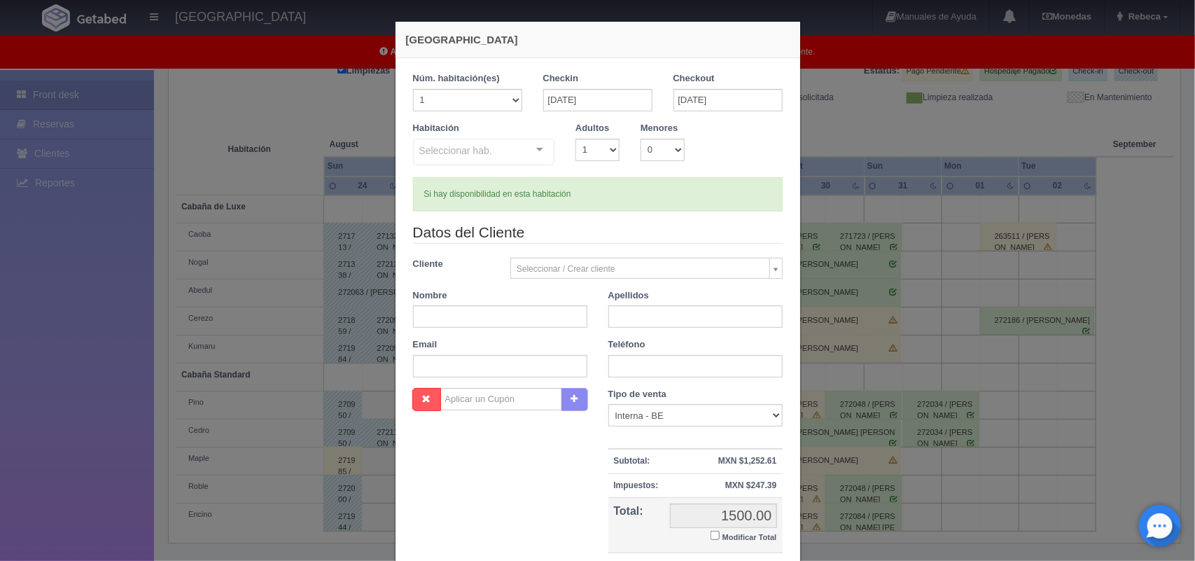
checkbox input "false"
click at [618, 102] on input "27-08-2025" at bounding box center [597, 100] width 109 height 22
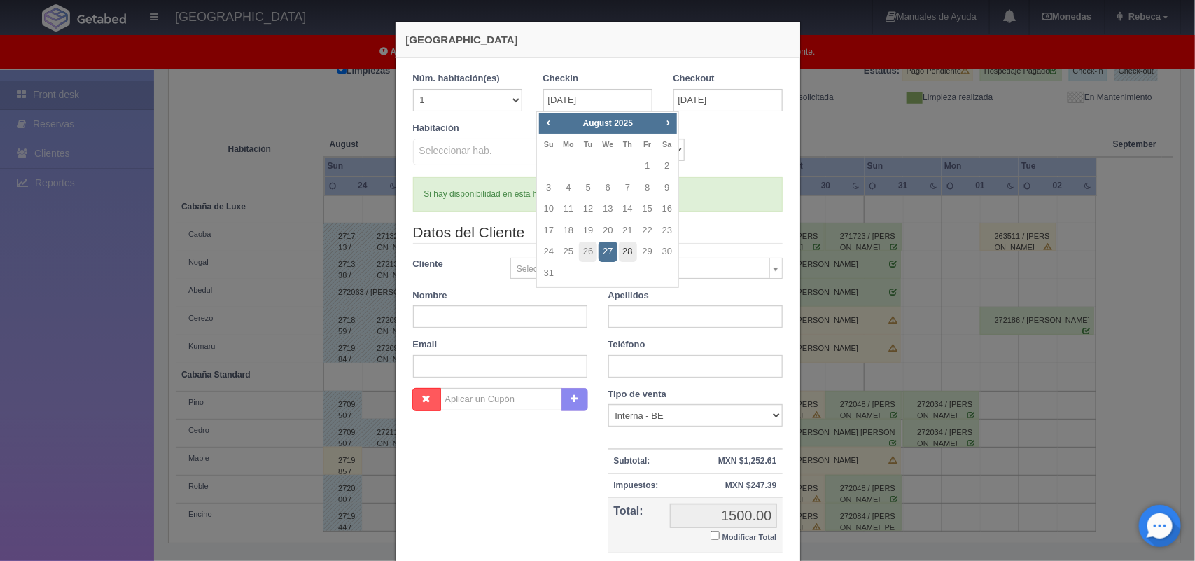
click at [625, 249] on link "28" at bounding box center [628, 252] width 18 height 20
type input "28-08-2025"
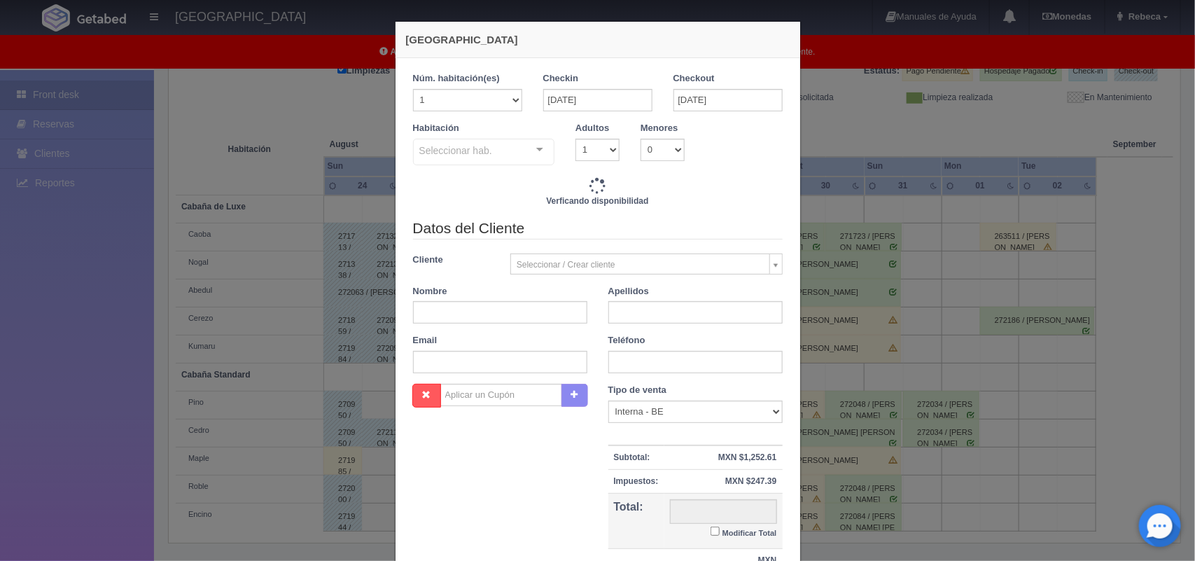
checkbox input "false"
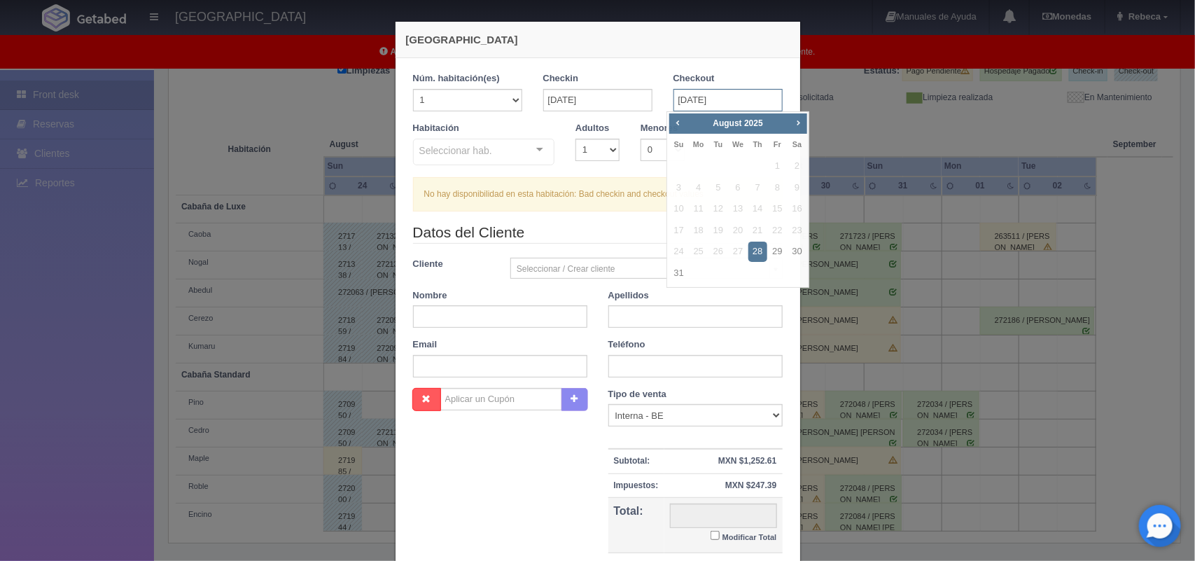
click at [758, 98] on input "28-08-2025" at bounding box center [728, 100] width 109 height 22
click at [781, 249] on link "29" at bounding box center [778, 252] width 18 height 20
type input "29-08-2025"
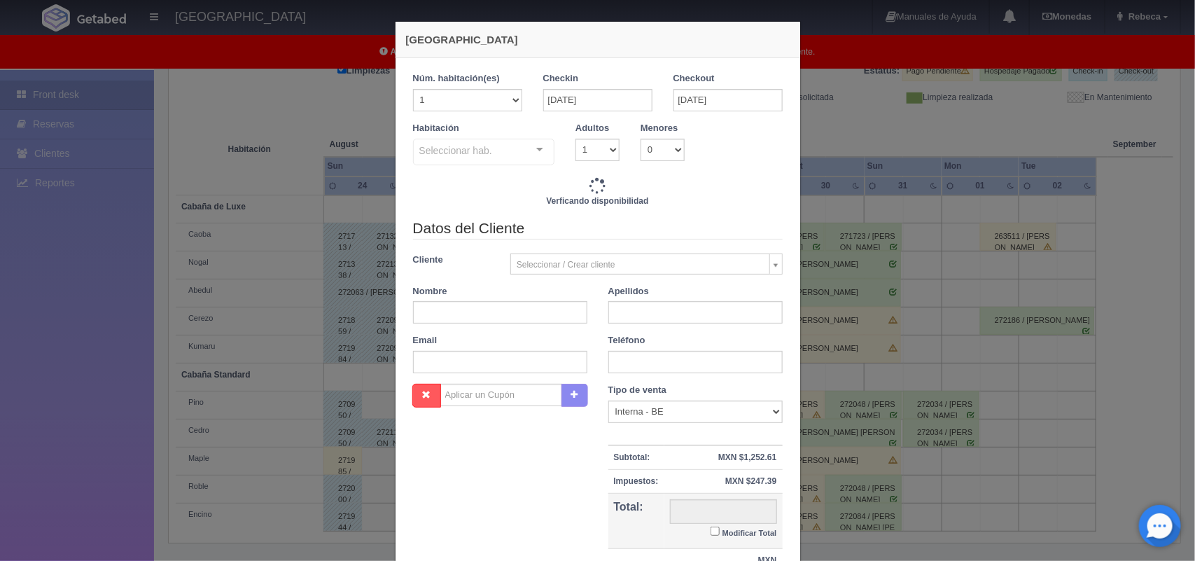
checkbox input "false"
type input "1500.00"
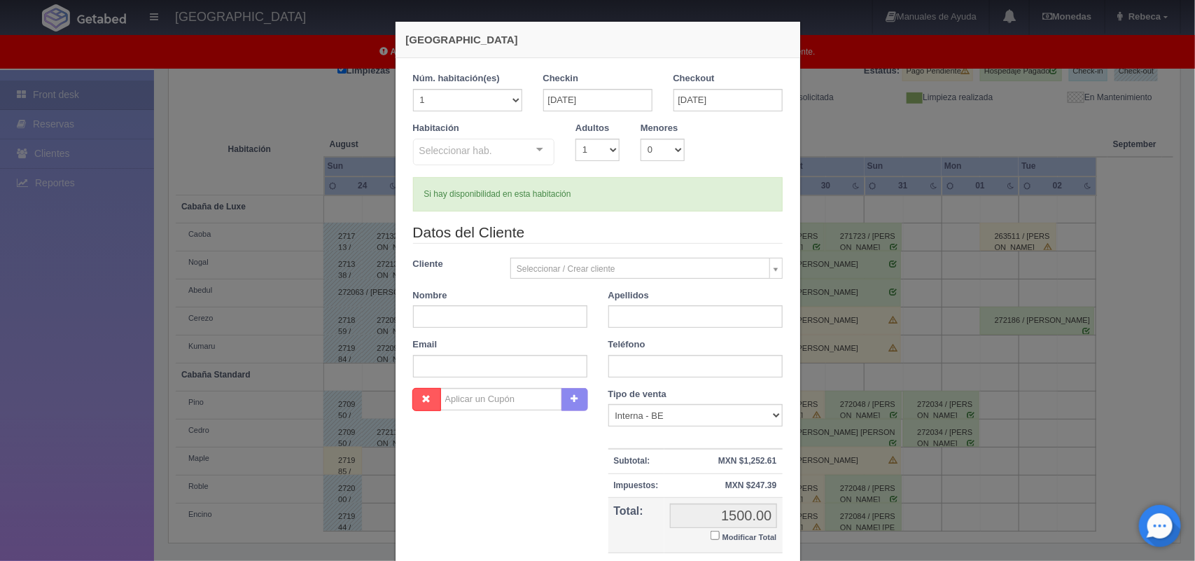
checkbox input "false"
click at [456, 319] on input "text" at bounding box center [500, 316] width 174 height 22
type input "Ricardo"
click at [628, 323] on input "text" at bounding box center [696, 316] width 174 height 22
type input "s"
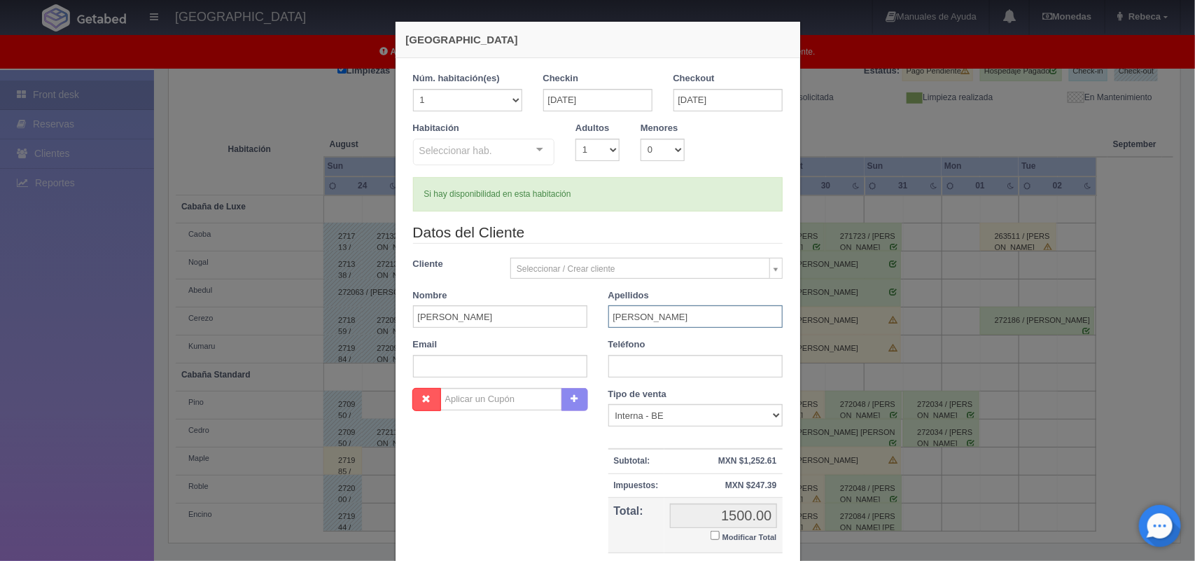
type input "Soto"
click at [651, 366] on input "text" at bounding box center [696, 366] width 174 height 22
type input "5631542534"
click at [790, 551] on div "1 Núm. habitación(es) 1 2 3 4 5 6 7 8 9 10 11 12 13 14 15 16 17 18 19 20 Checki…" at bounding box center [598, 331] width 405 height 547
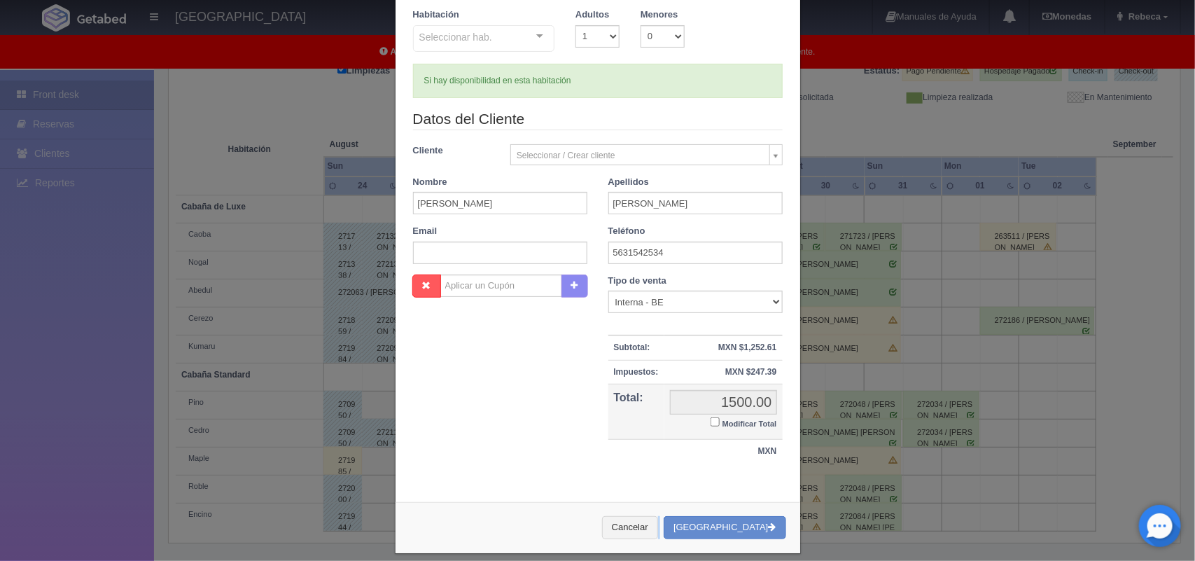
click at [790, 551] on div "Nueva Reserva 1 Núm. habitación(es) 1 2 3 4 5 6 7 8 9 10 11 12 13 14 15 16 17 1…" at bounding box center [598, 231] width 406 height 646
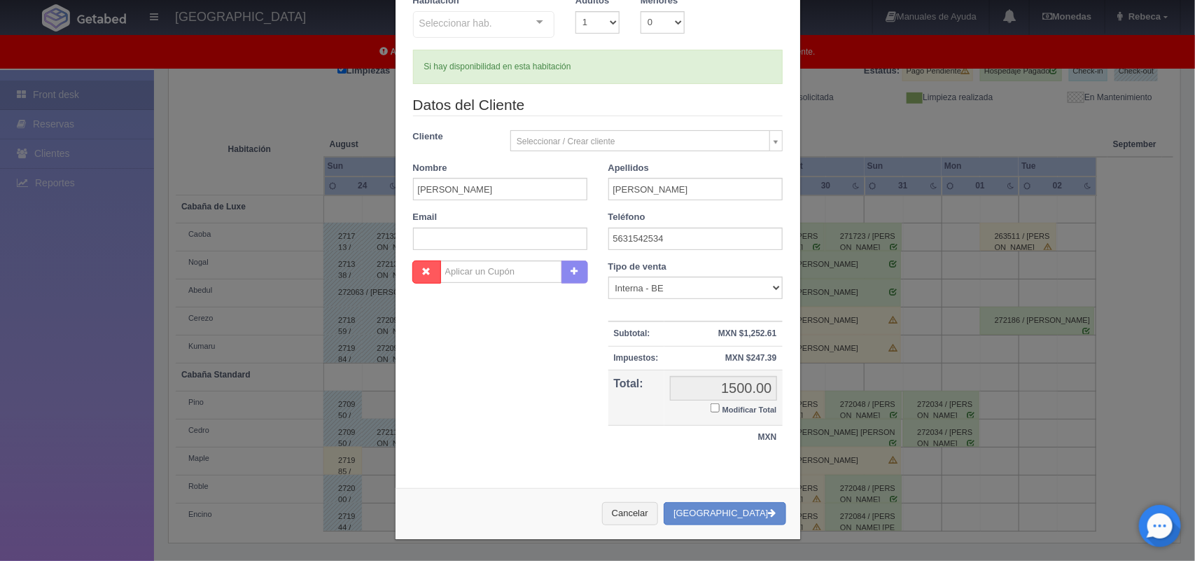
click at [790, 551] on div "Nueva Reserva 1 Núm. habitación(es) 1 2 3 4 5 6 7 8 9 10 11 12 13 14 15 16 17 1…" at bounding box center [598, 217] width 420 height 688
click at [754, 407] on small "Modificar Total" at bounding box center [750, 409] width 55 height 8
click at [720, 407] on input "Modificar Total" at bounding box center [715, 407] width 9 height 9
checkbox input "true"
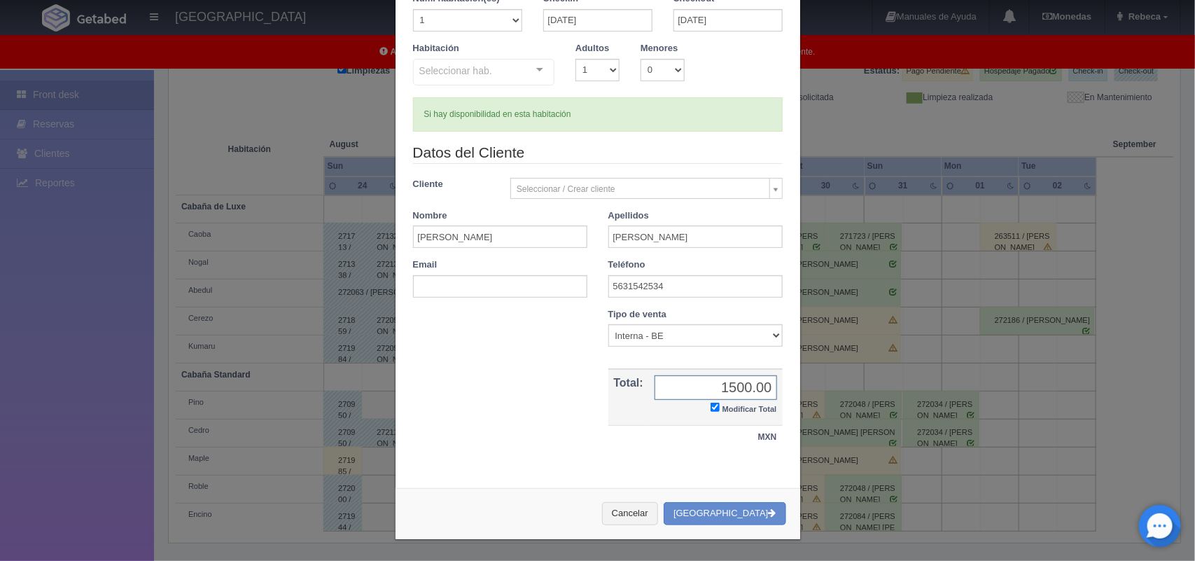
scroll to position [81, 0]
type input "1400.00"
click at [734, 508] on button "[GEOGRAPHIC_DATA]" at bounding box center [725, 513] width 122 height 23
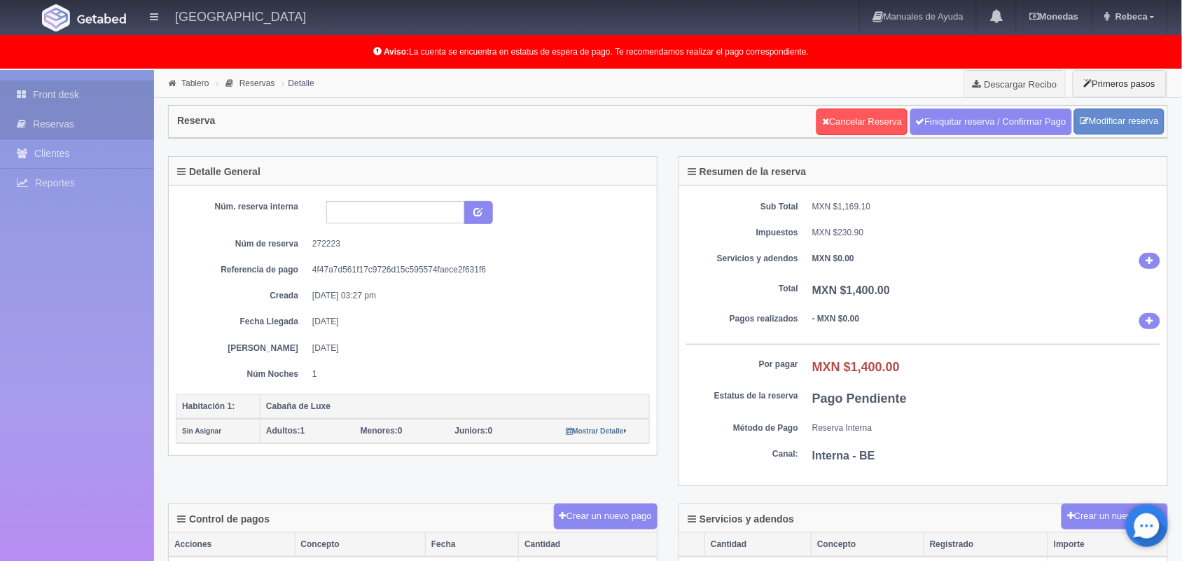
click at [99, 92] on link "Front desk" at bounding box center [77, 95] width 154 height 29
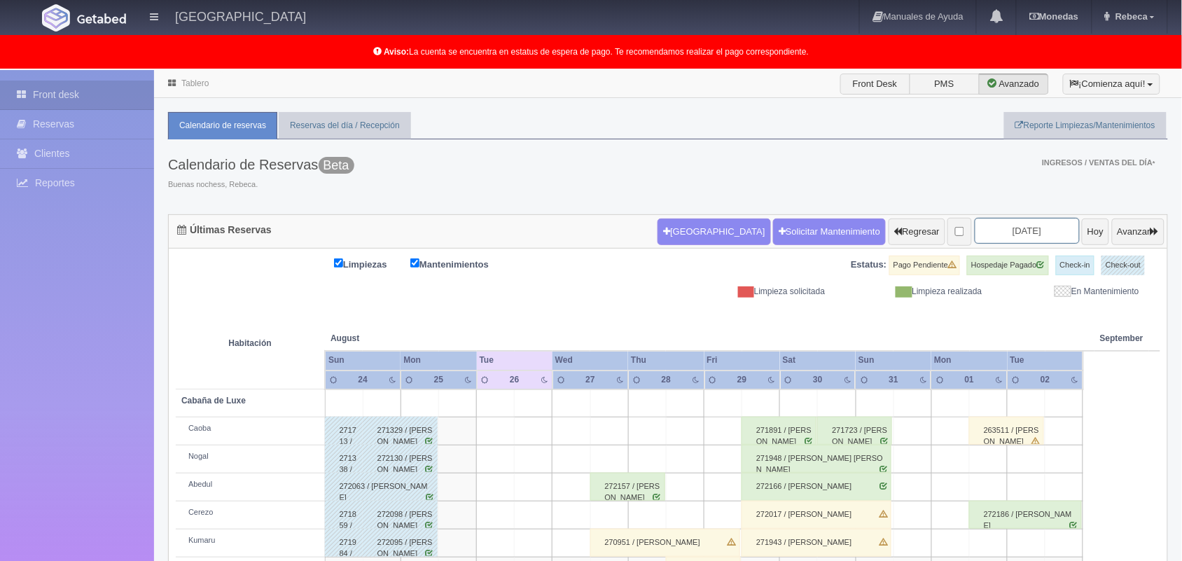
click at [1013, 229] on input "[DATE]" at bounding box center [1027, 231] width 105 height 26
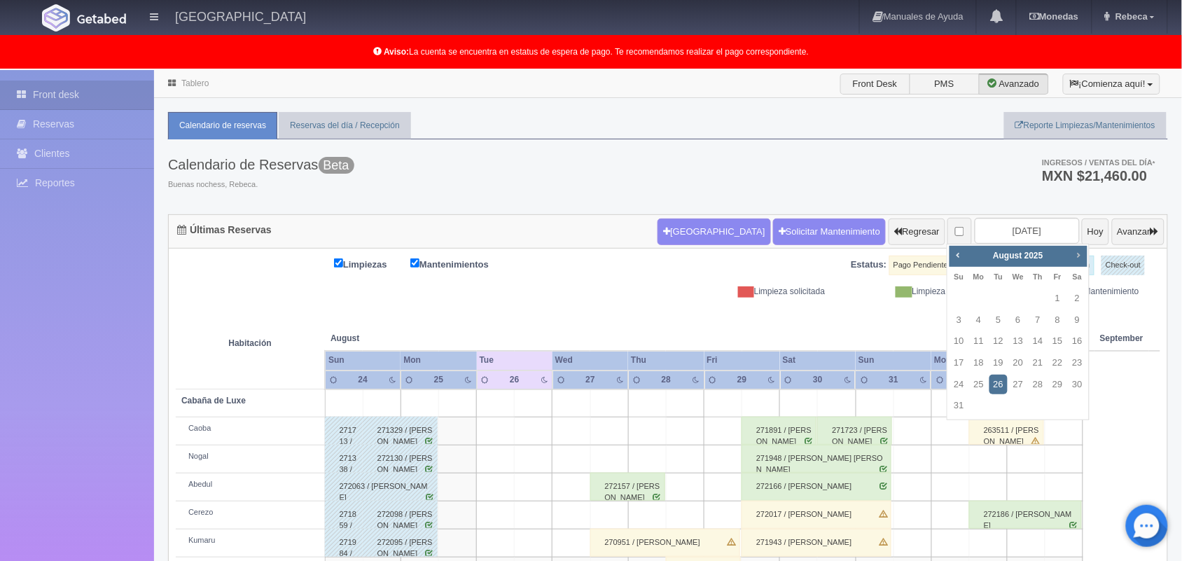
click at [1078, 256] on span "Next" at bounding box center [1078, 254] width 11 height 11
click at [1062, 382] on link "31" at bounding box center [1057, 385] width 18 height 20
type input "2025-10-31"
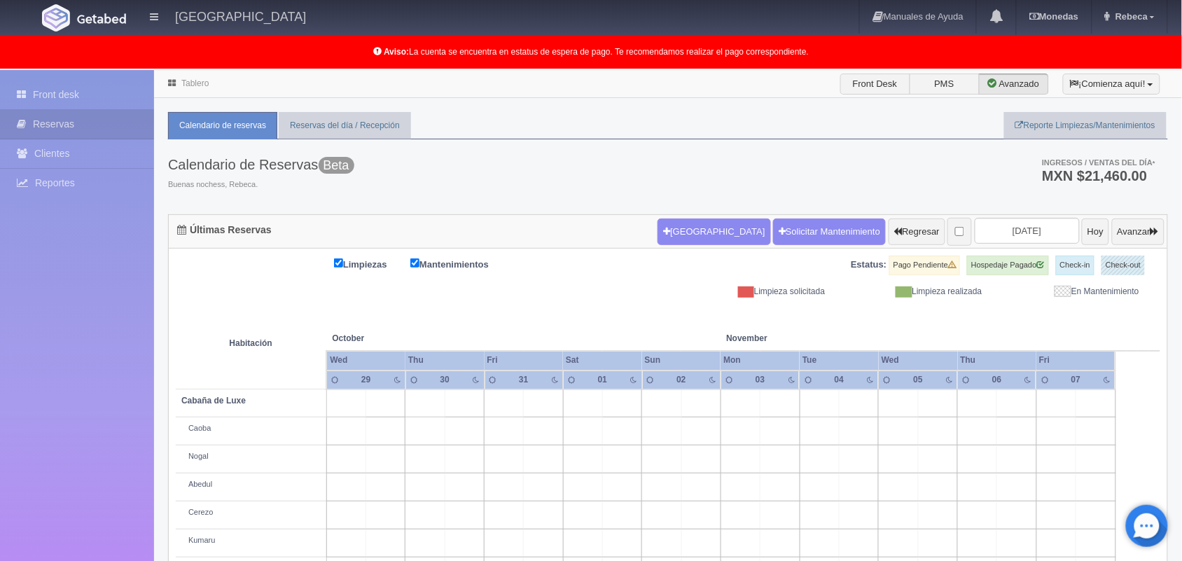
click at [191, 85] on link "Tablero" at bounding box center [194, 83] width 27 height 10
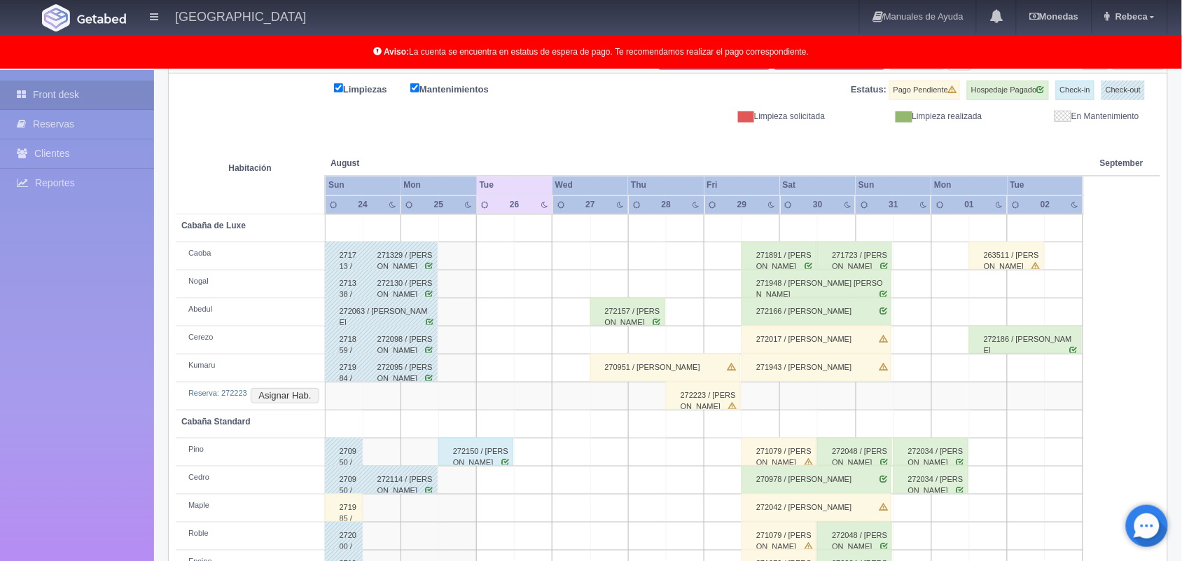
scroll to position [223, 0]
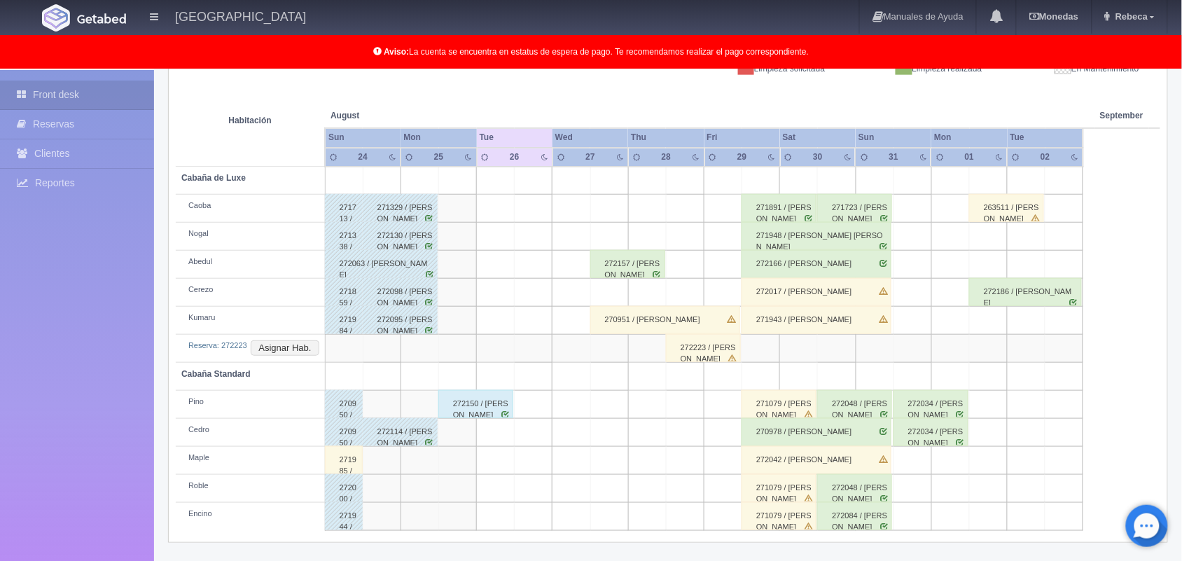
drag, startPoint x: 1191, startPoint y: 71, endPoint x: 1195, endPoint y: 289, distance: 217.8
click at [1181, 289] on html "[GEOGRAPHIC_DATA] Manuales de Ayuda Actualizaciones recientes [GEOGRAPHIC_DATA]…" at bounding box center [591, 57] width 1182 height 561
click at [277, 349] on button "Asignar Hab." at bounding box center [285, 347] width 68 height 15
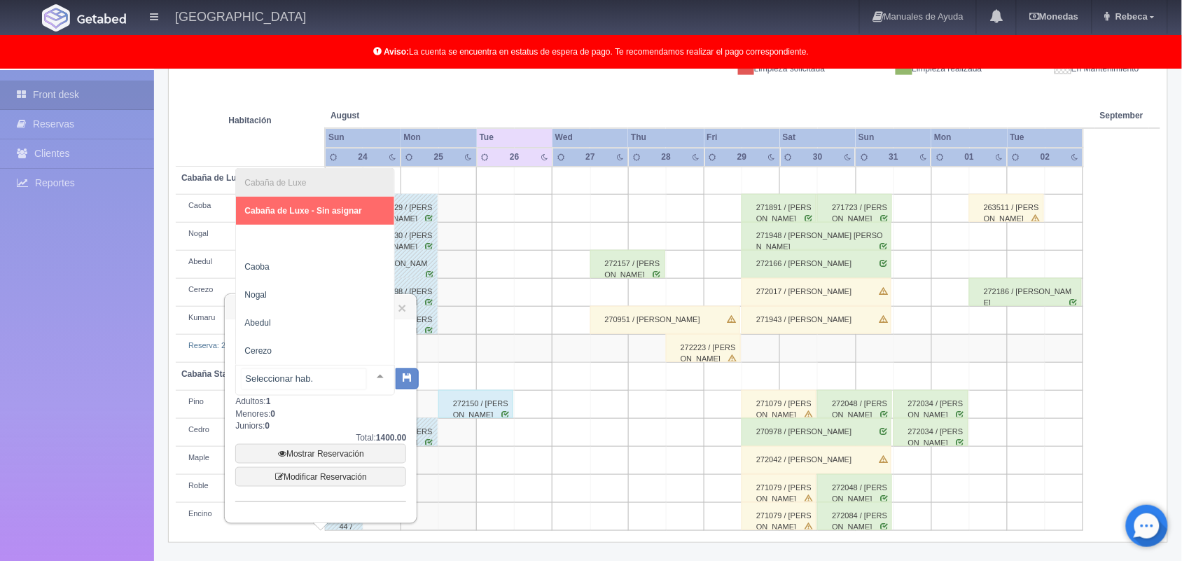
click at [368, 384] on div at bounding box center [380, 376] width 28 height 21
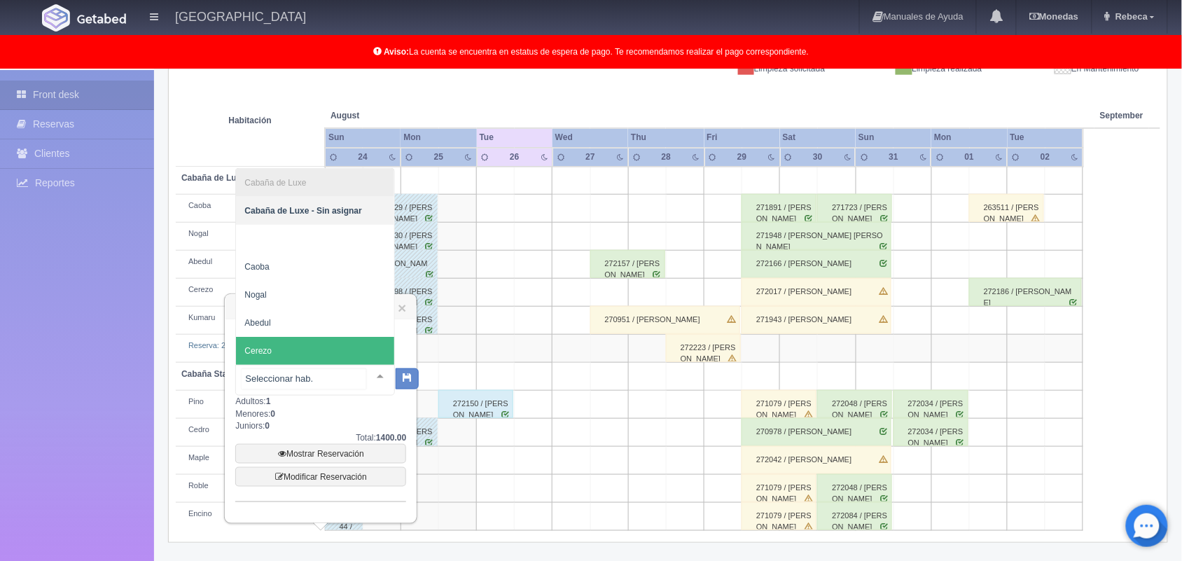
click at [341, 352] on span "Cerezo" at bounding box center [315, 351] width 158 height 28
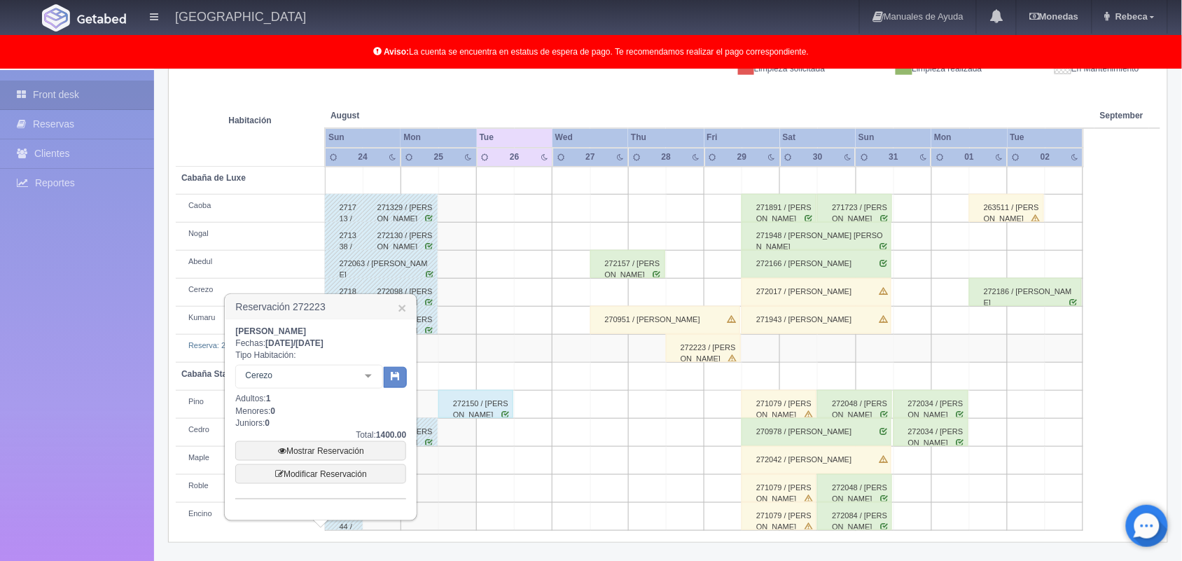
click at [364, 370] on div at bounding box center [368, 376] width 28 height 21
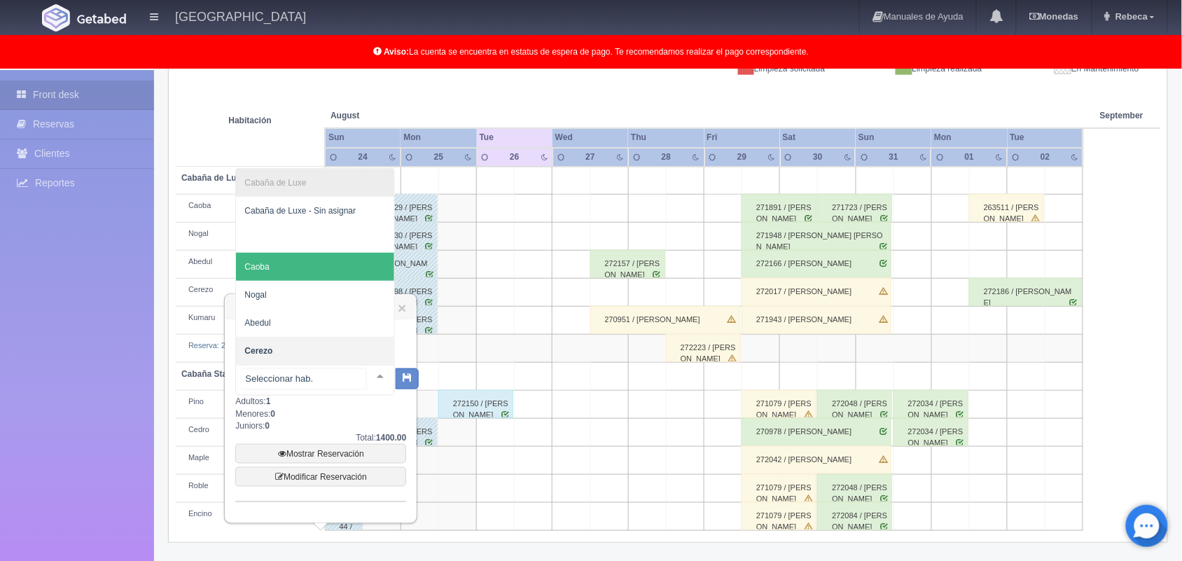
click at [269, 268] on span "Caoba" at bounding box center [256, 267] width 25 height 10
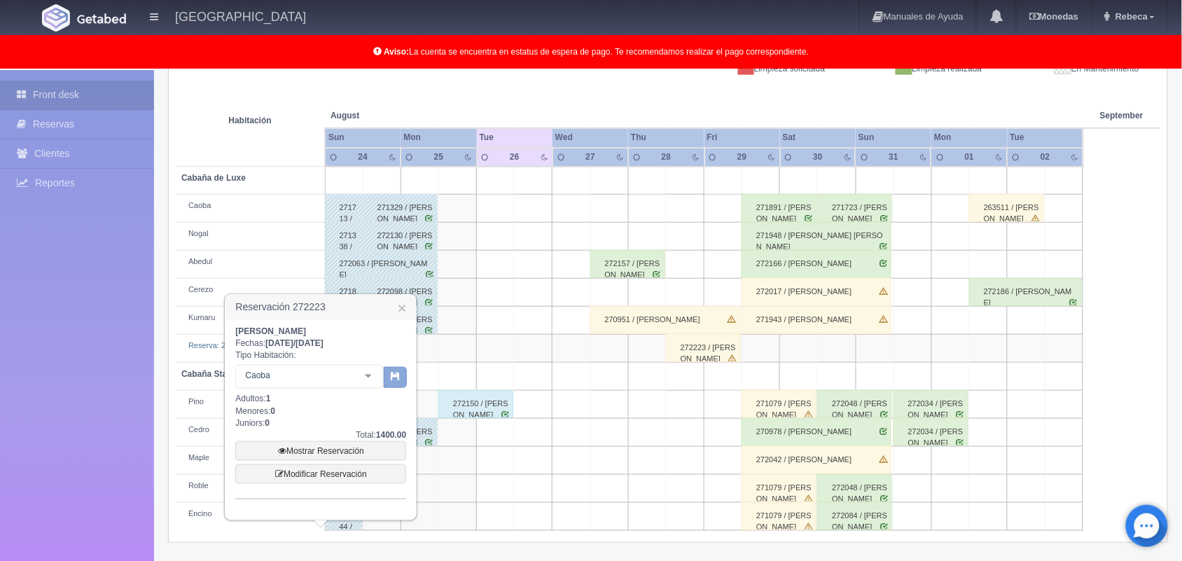
click at [397, 373] on icon "button" at bounding box center [395, 375] width 9 height 9
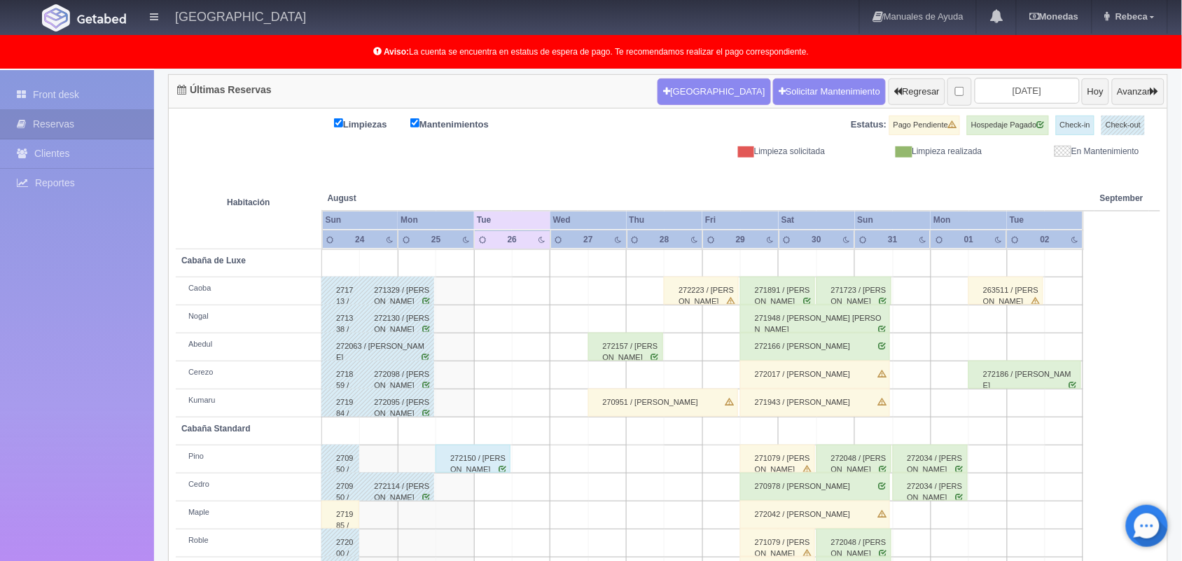
scroll to position [195, 0]
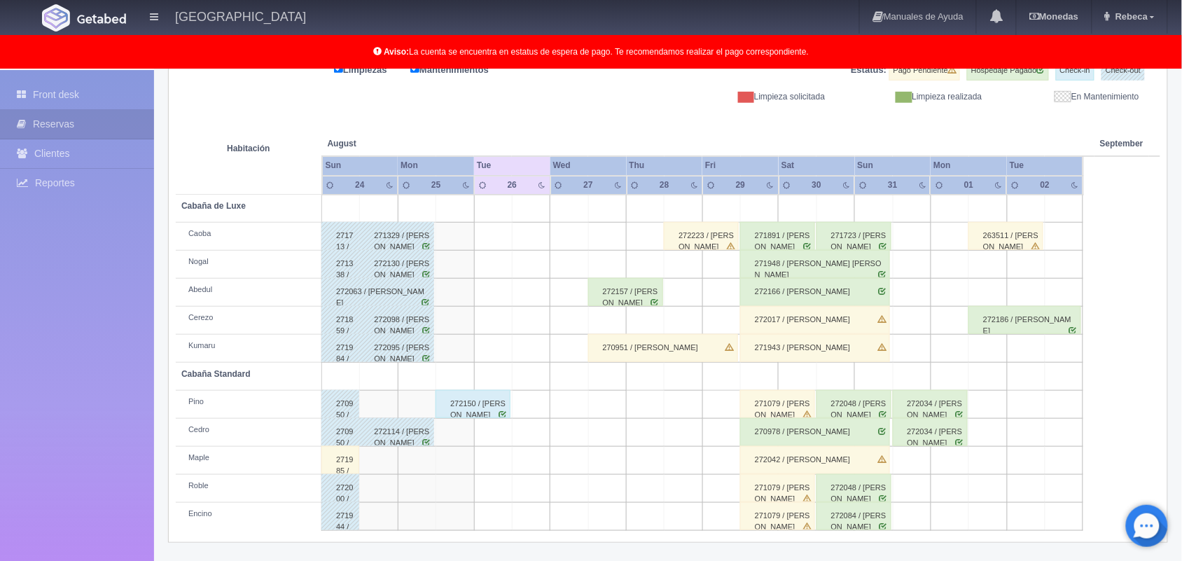
drag, startPoint x: 1193, startPoint y: 183, endPoint x: 1195, endPoint y: 398, distance: 215.0
click at [1181, 366] on html "[GEOGRAPHIC_DATA] Manuales de Ayuda Actualizaciones recientes [GEOGRAPHIC_DATA]…" at bounding box center [591, 85] width 1182 height 561
click at [1143, 11] on link "Rebeca" at bounding box center [1130, 17] width 76 height 34
click at [1107, 65] on link "Salir / Log Out" at bounding box center [1111, 66] width 111 height 18
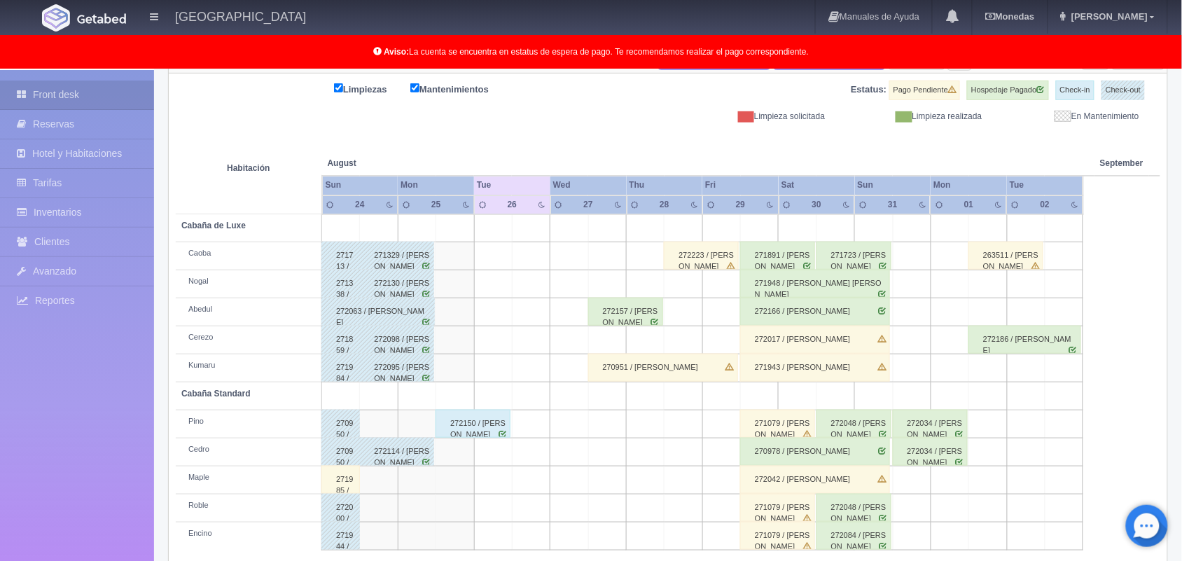
scroll to position [195, 0]
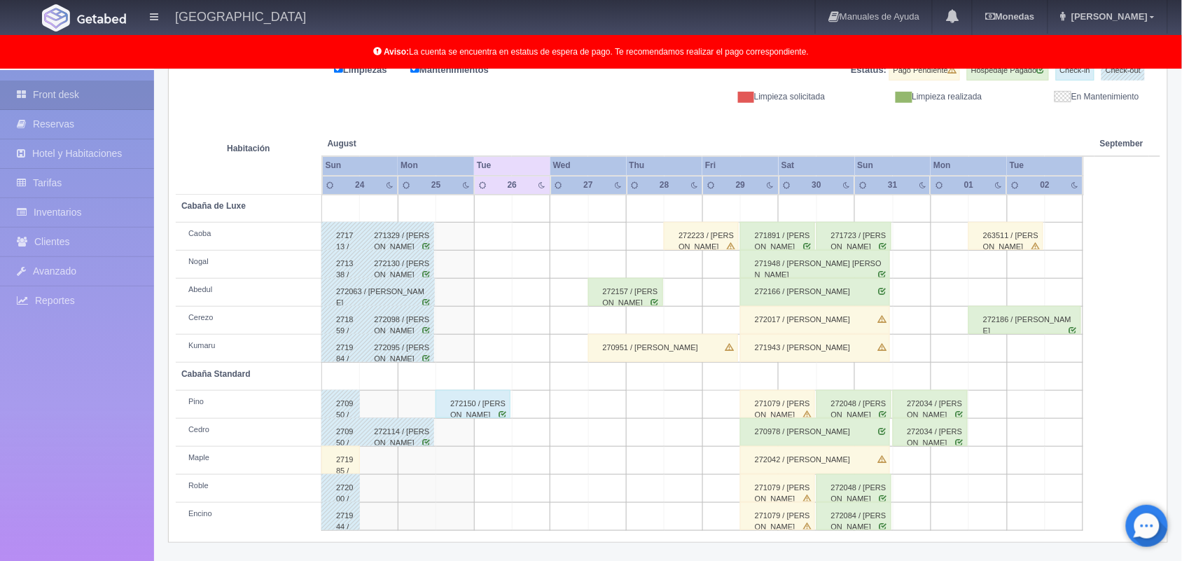
click at [487, 411] on div "272150 / Mariana Rosales Rivera" at bounding box center [473, 404] width 75 height 28
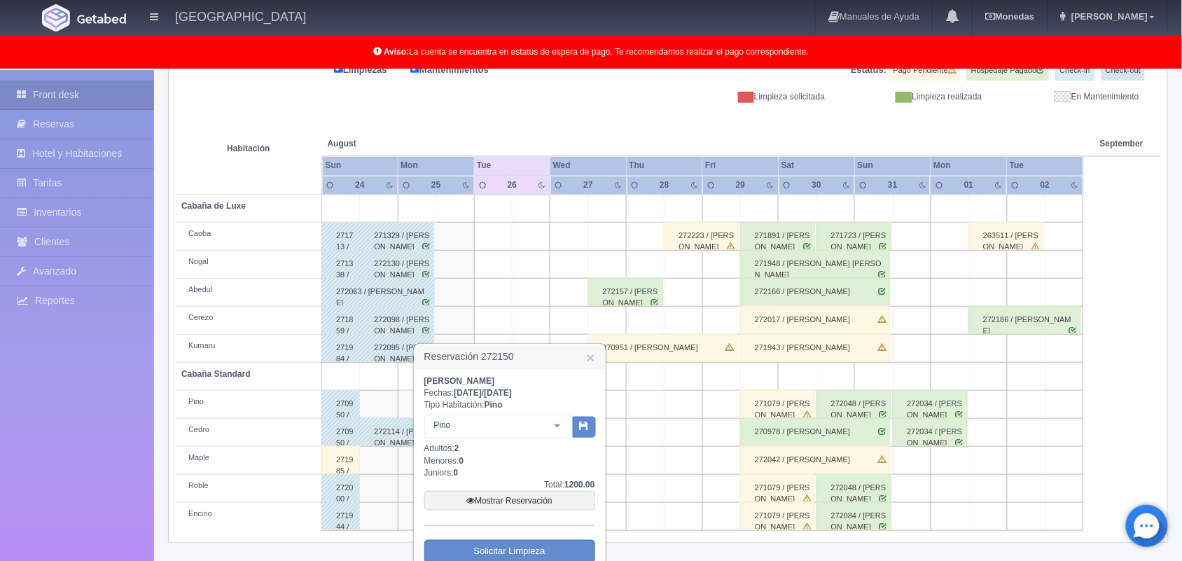
scroll to position [266, 0]
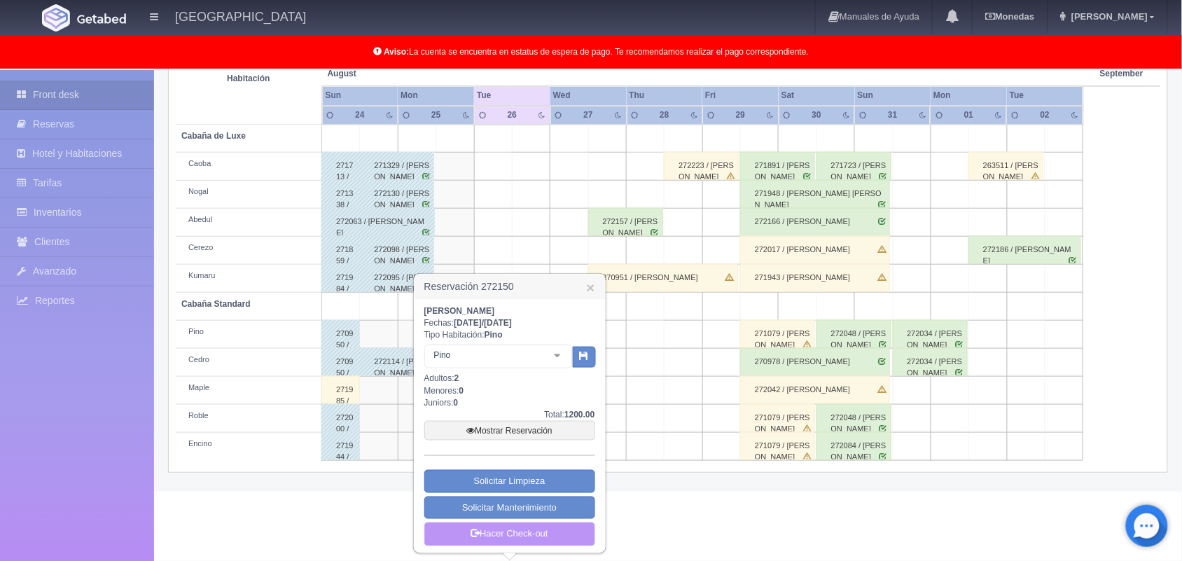
click at [510, 536] on link "Hacer Check-out" at bounding box center [509, 534] width 171 height 24
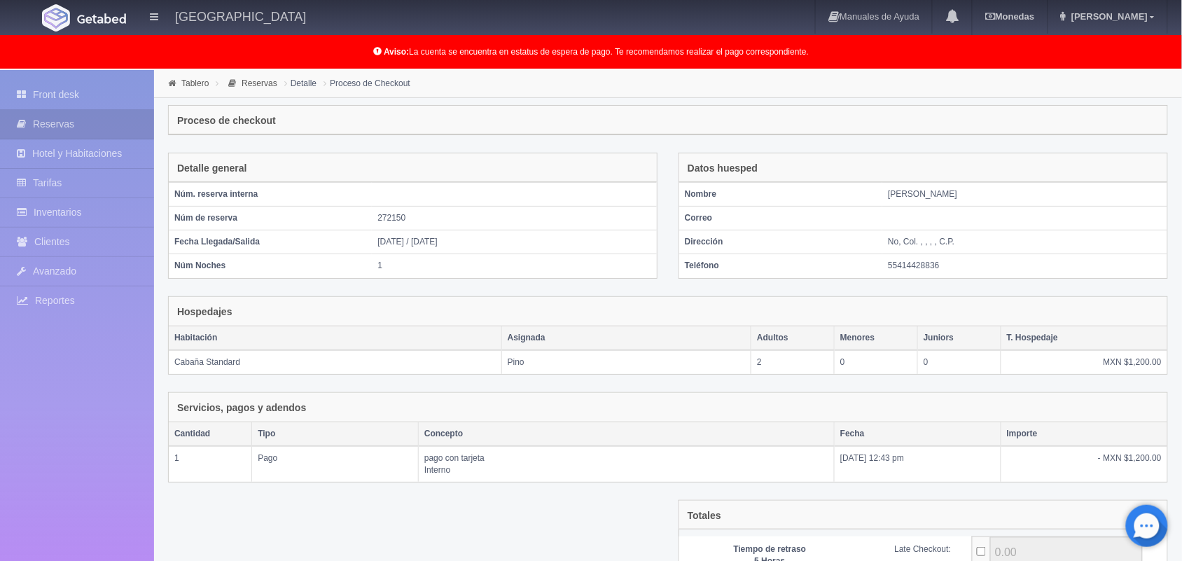
scroll to position [152, 0]
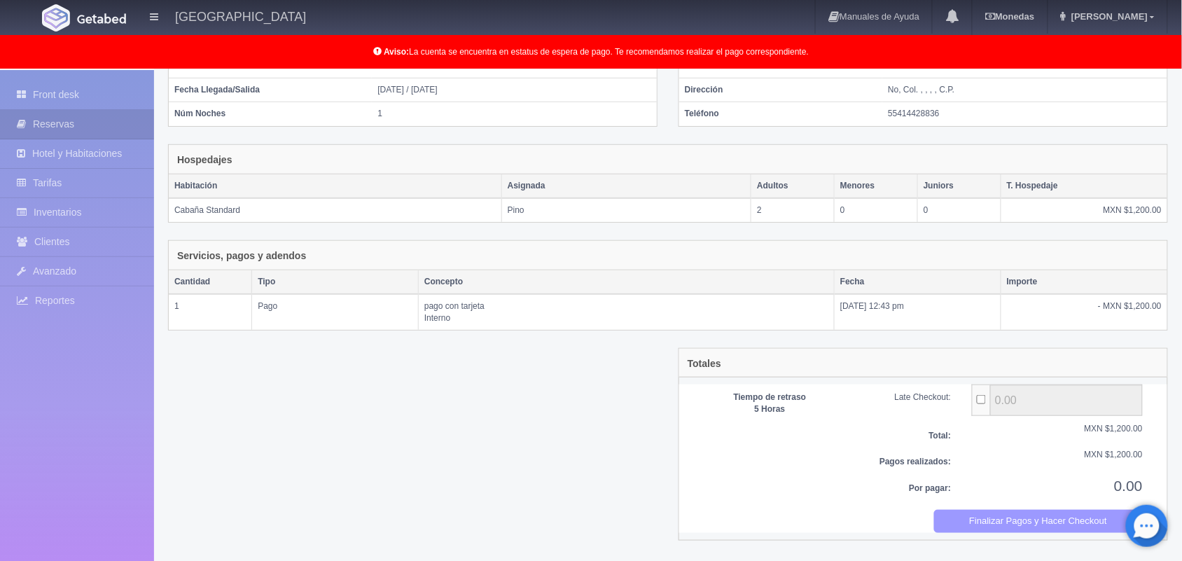
click at [1053, 523] on button "Finalizar Pagos y Hacer Checkout" at bounding box center [1038, 521] width 209 height 23
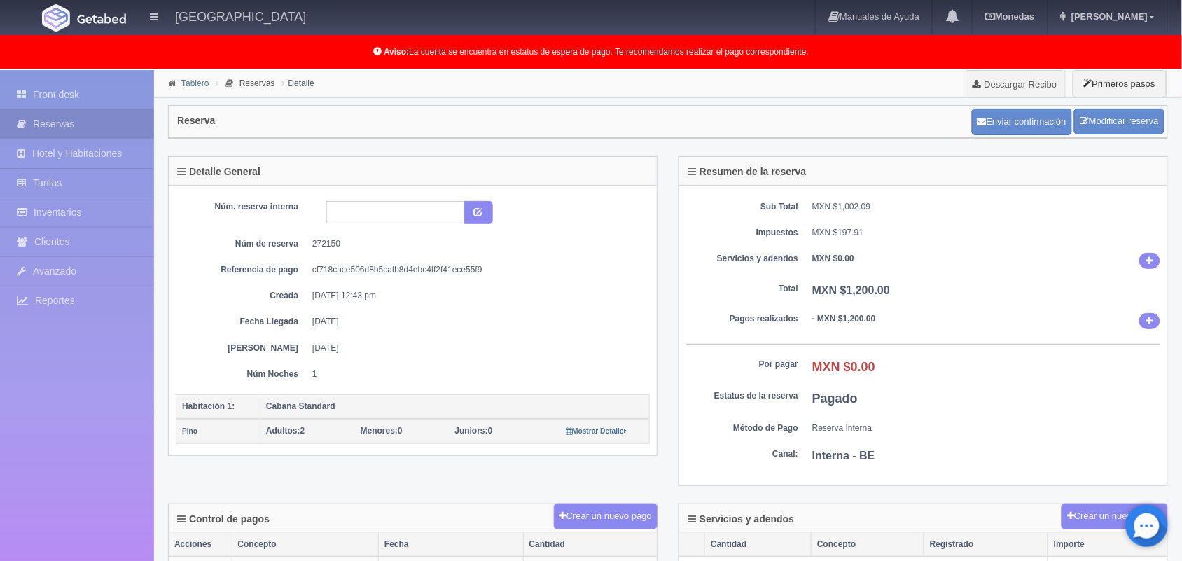
click at [190, 85] on link "Tablero" at bounding box center [194, 83] width 27 height 10
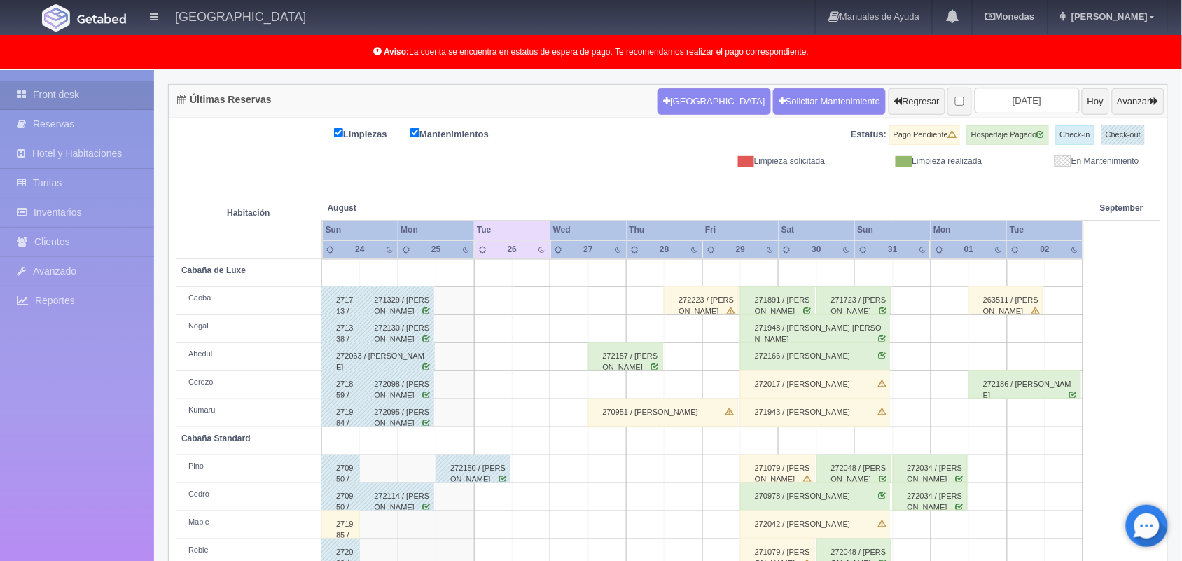
scroll to position [133, 0]
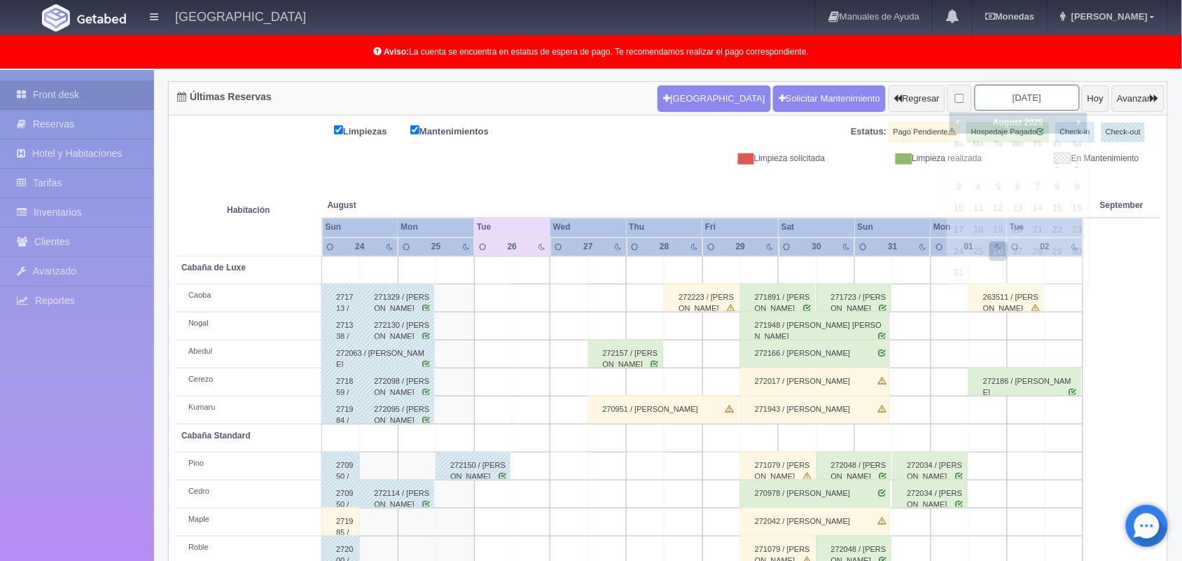
click at [1005, 96] on input "[DATE]" at bounding box center [1027, 98] width 105 height 26
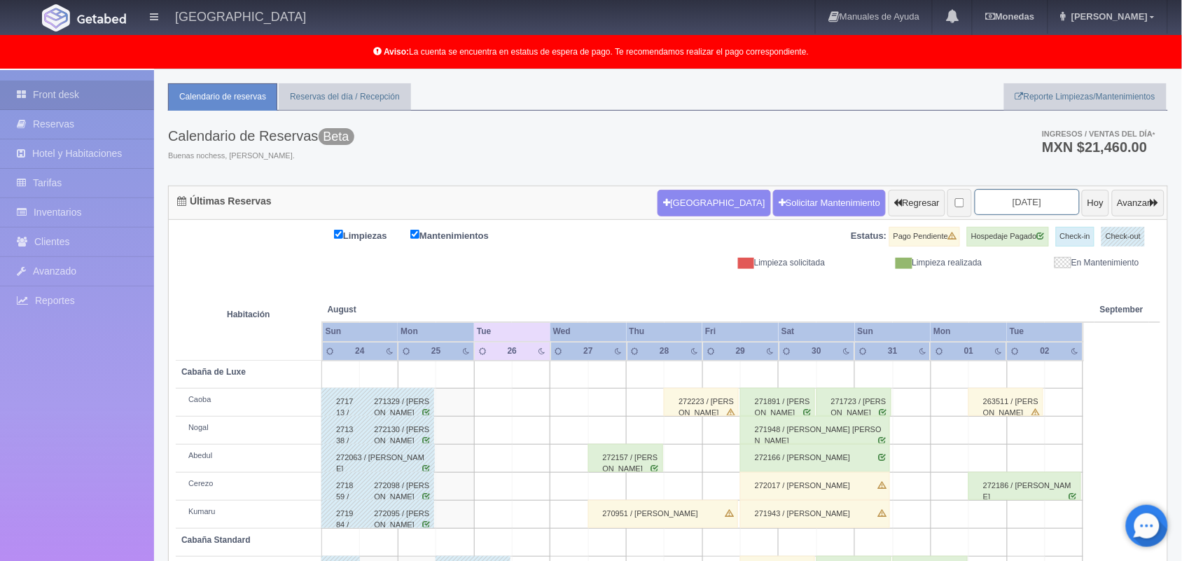
scroll to position [0, 0]
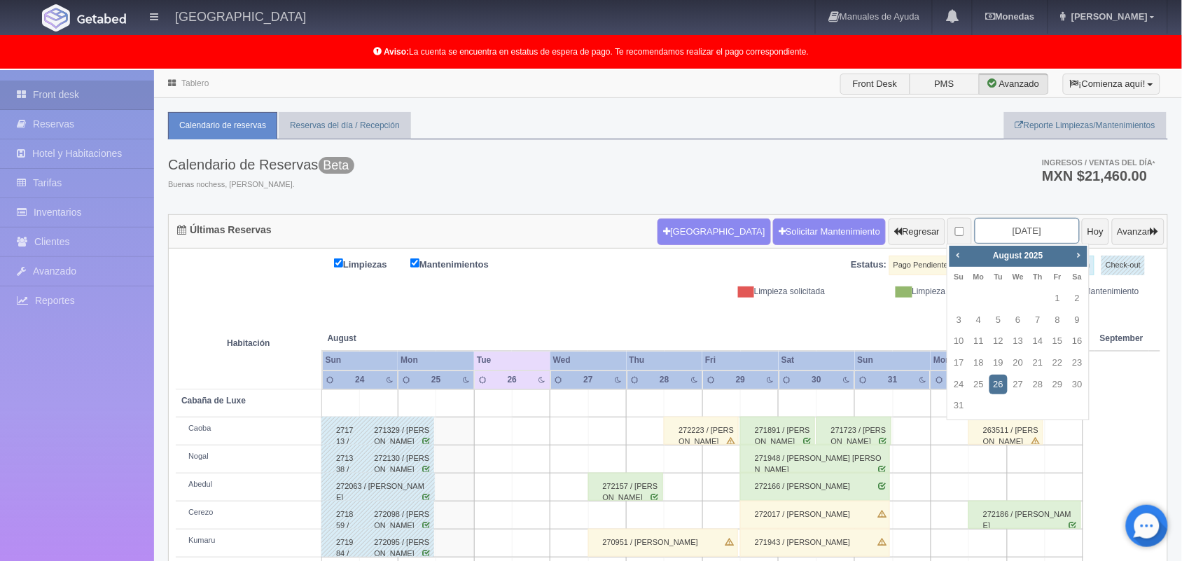
click at [975, 229] on input "[DATE]" at bounding box center [1027, 231] width 105 height 26
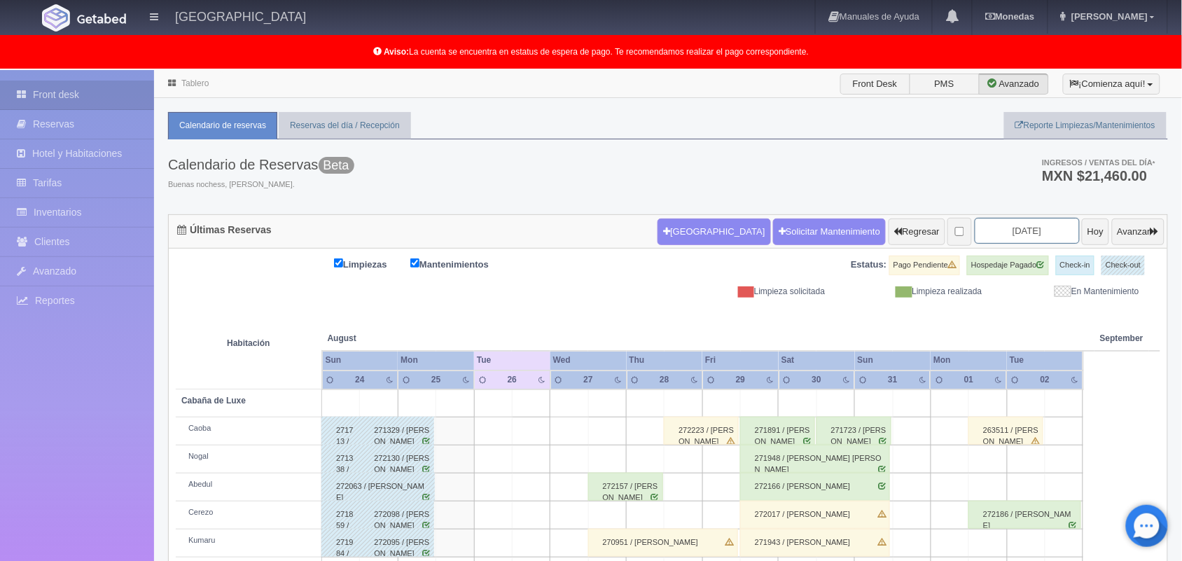
scroll to position [195, 0]
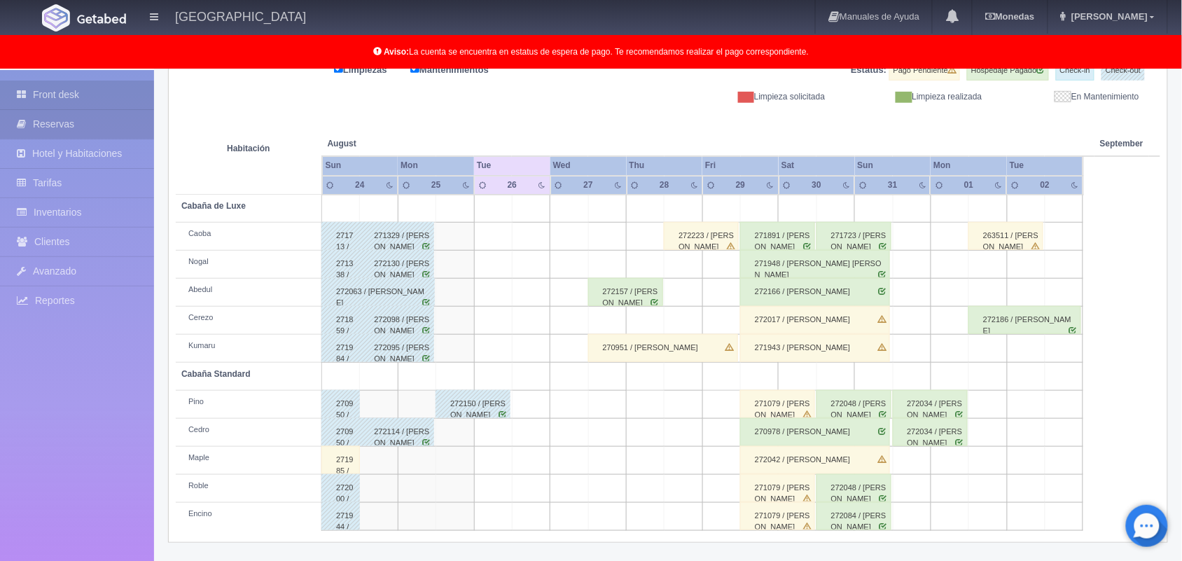
click at [85, 131] on link "Reservas" at bounding box center [77, 124] width 154 height 29
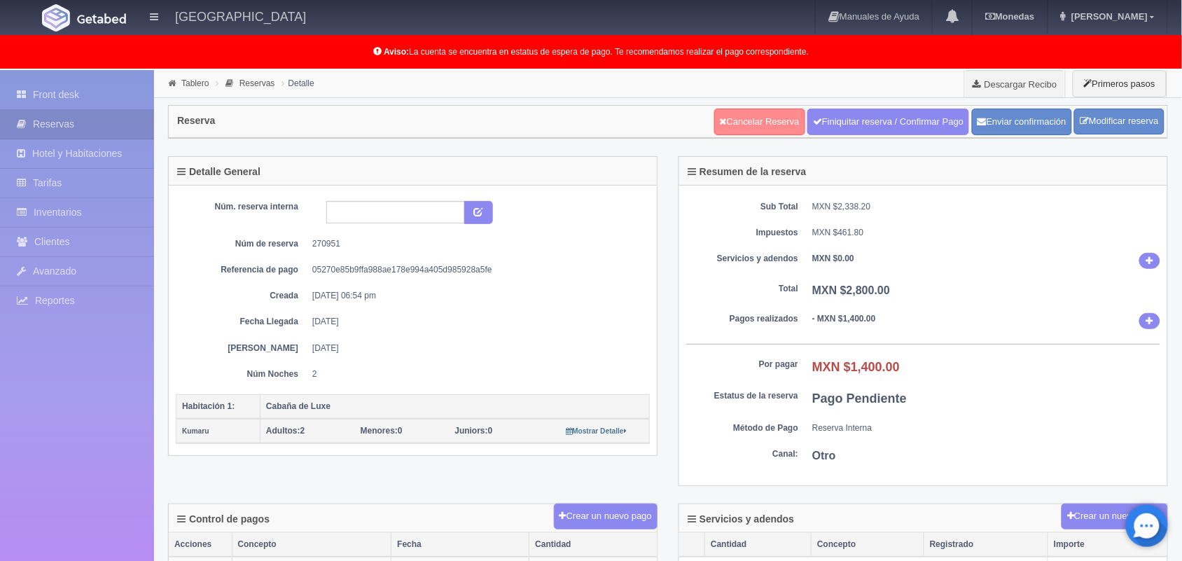
click at [756, 119] on link "Cancelar Reserva" at bounding box center [759, 122] width 91 height 27
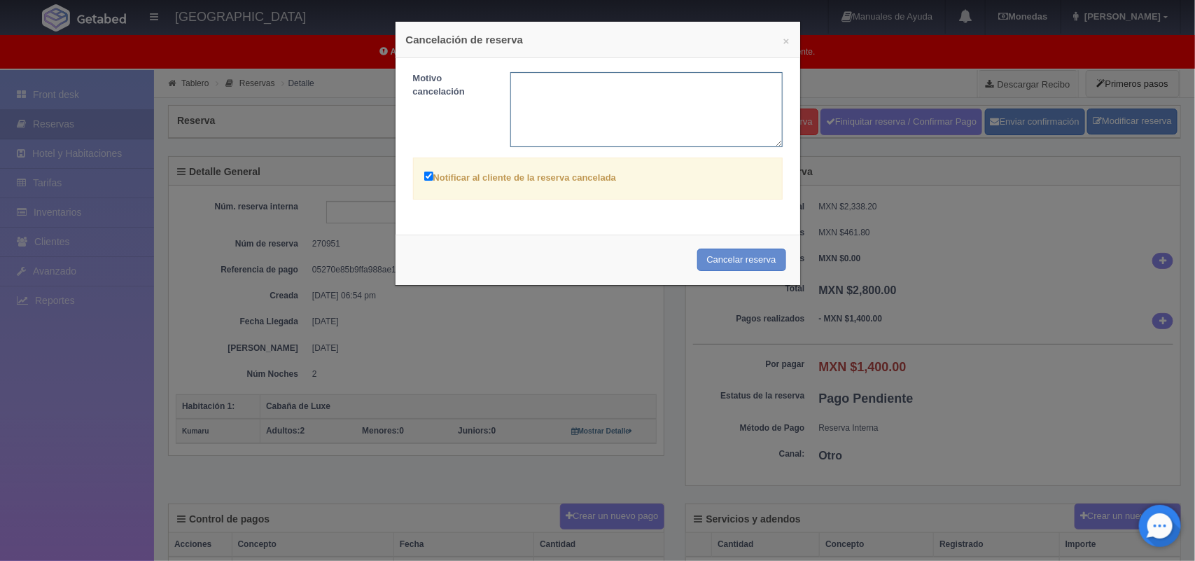
click at [611, 84] on textarea at bounding box center [647, 109] width 272 height 75
type textarea "No asistirá"
click at [723, 266] on button "Cancelar reserva" at bounding box center [742, 260] width 89 height 23
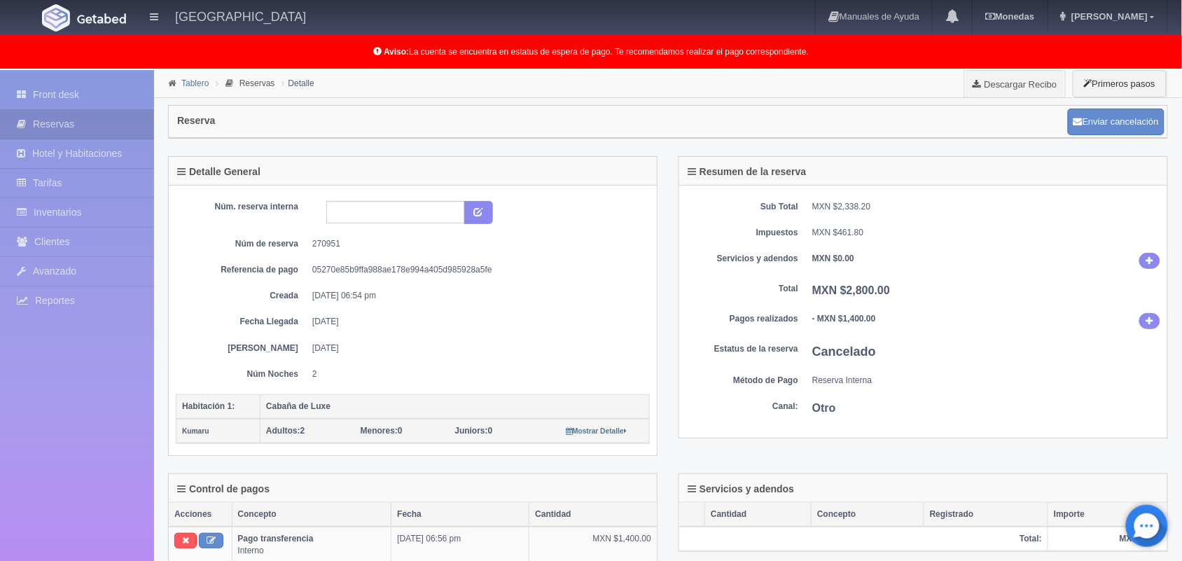
click at [198, 78] on link "Tablero" at bounding box center [194, 83] width 27 height 10
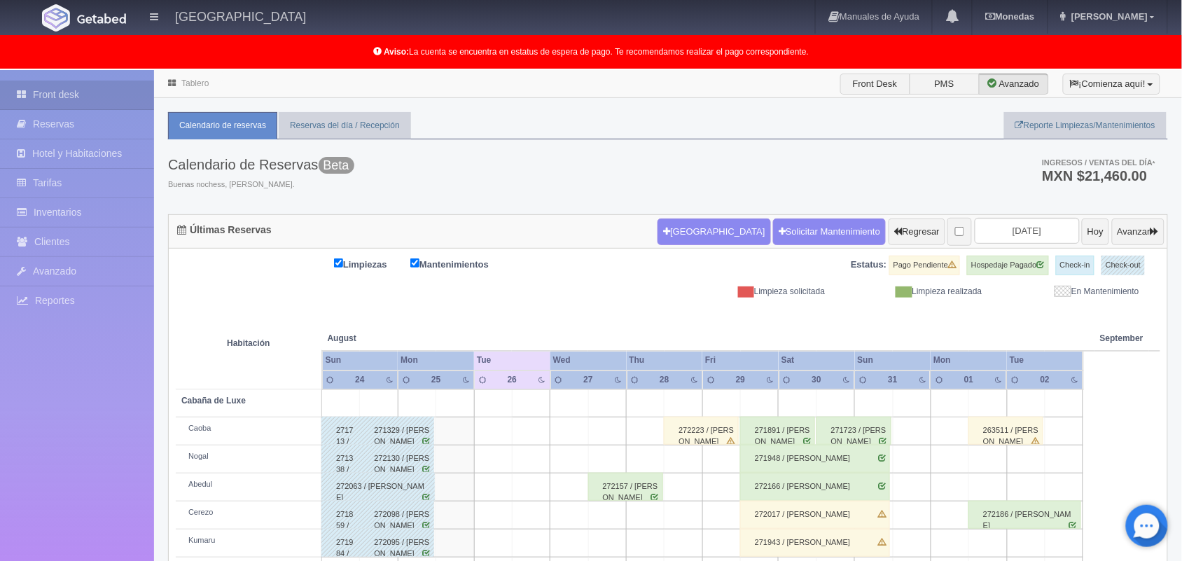
click at [191, 76] on li "Tablero" at bounding box center [189, 82] width 48 height 13
click at [197, 85] on link "Tablero" at bounding box center [194, 83] width 27 height 10
click at [198, 85] on link "Tablero" at bounding box center [194, 83] width 27 height 10
click at [67, 118] on link "Reservas" at bounding box center [77, 124] width 154 height 29
